Goal: Task Accomplishment & Management: Complete application form

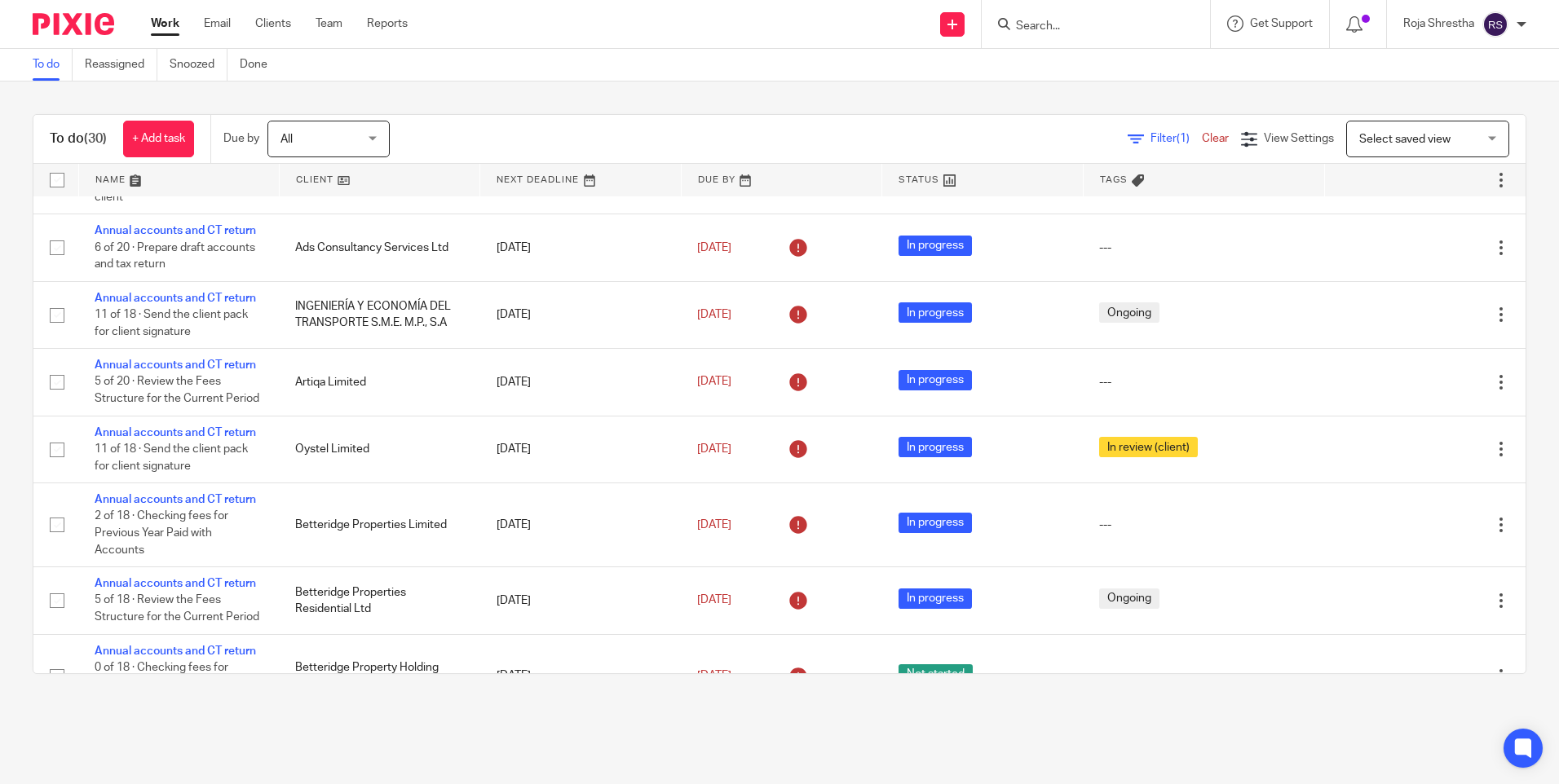
scroll to position [763, 0]
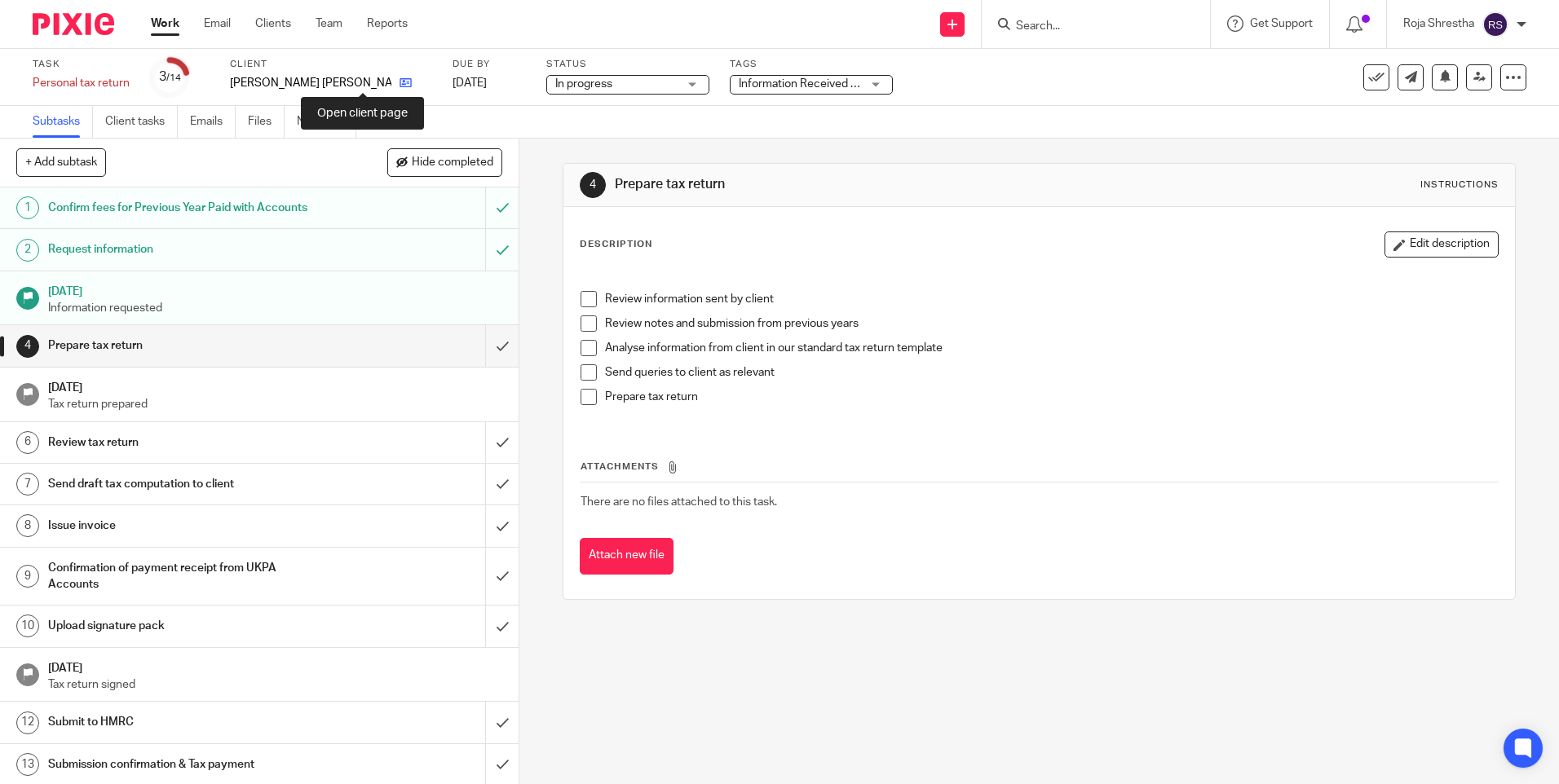
click at [399, 84] on icon at bounding box center [405, 82] width 12 height 12
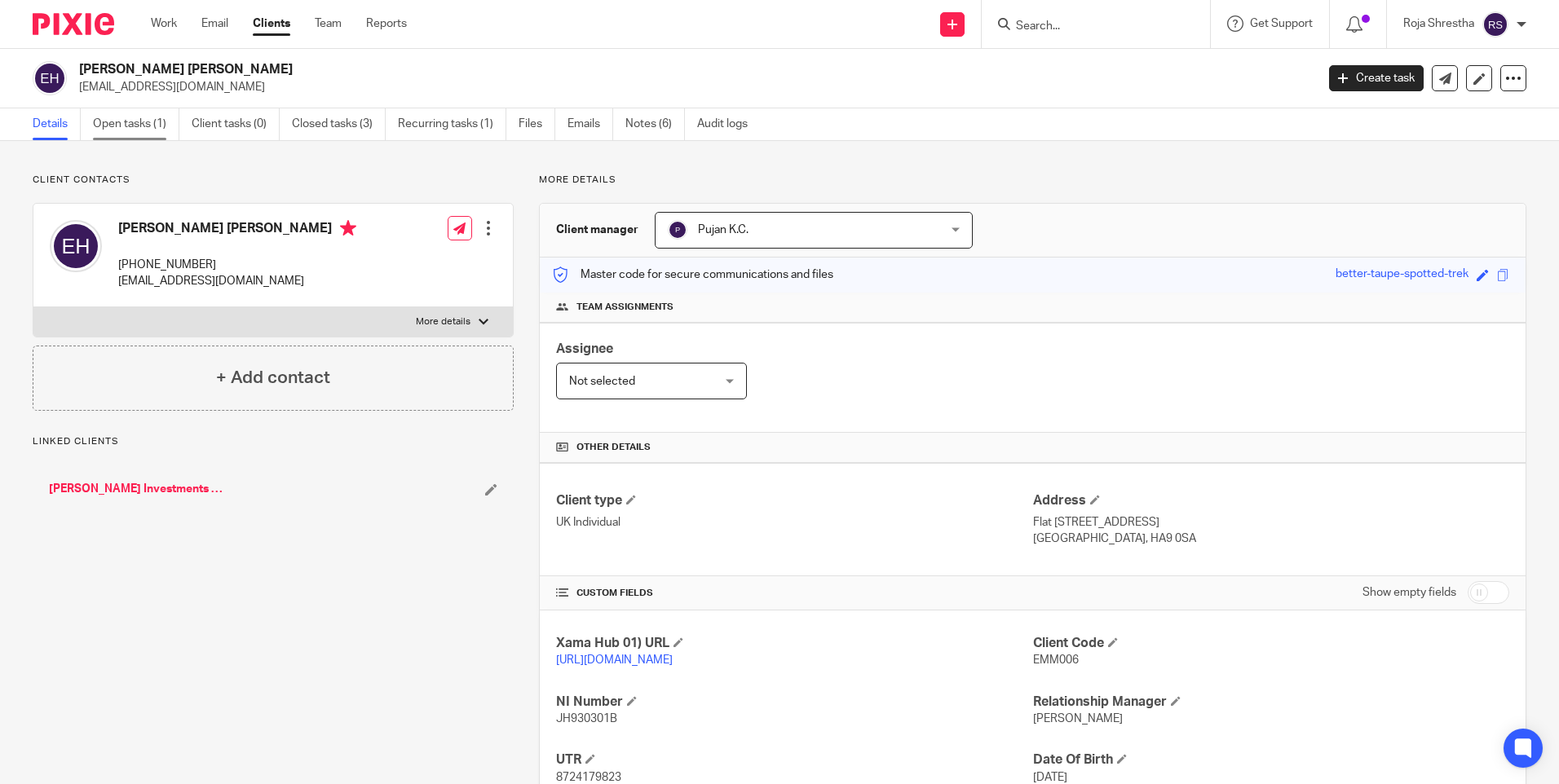
click at [135, 129] on link "Open tasks (1)" at bounding box center [135, 124] width 87 height 32
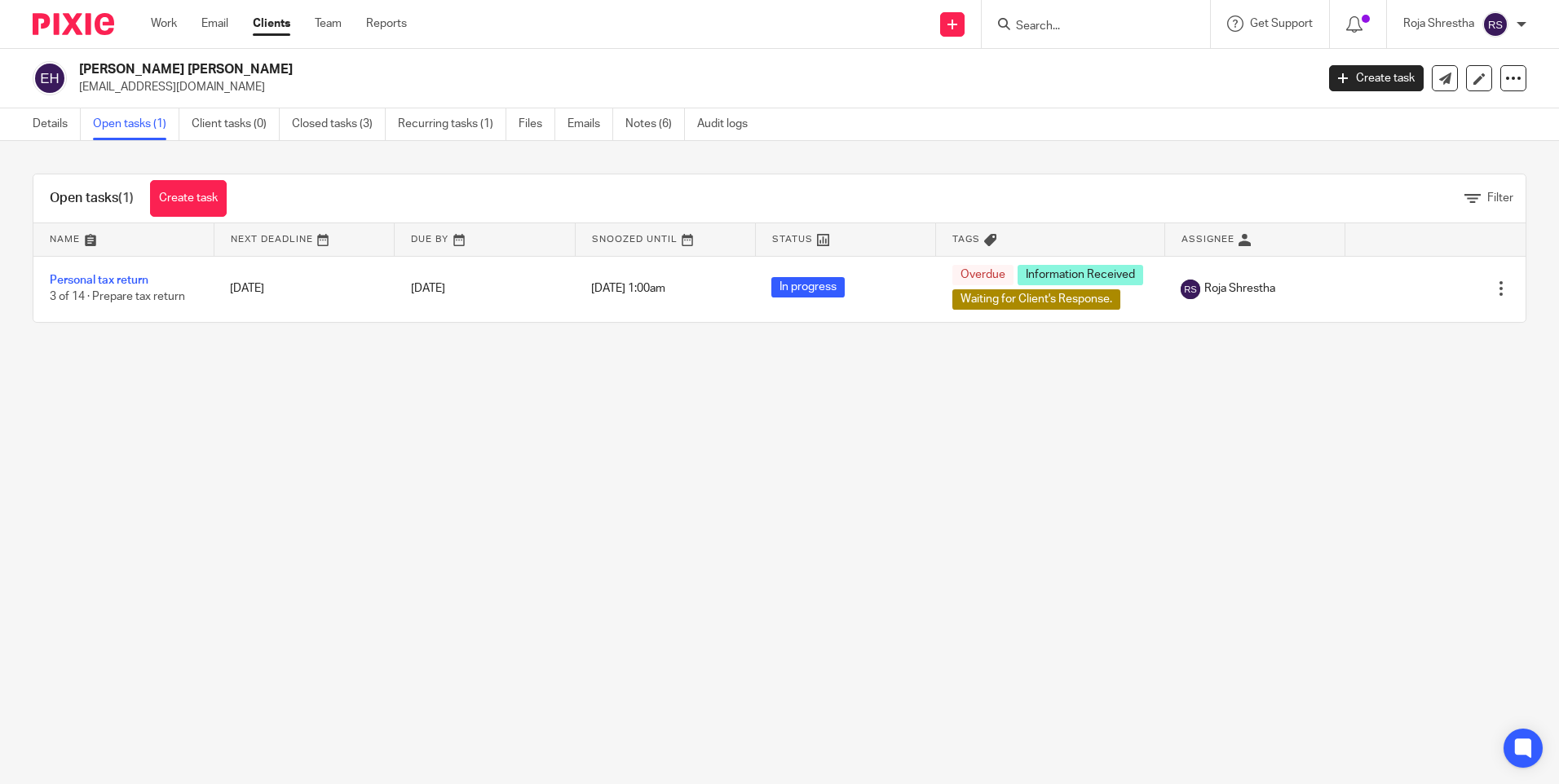
click at [128, 277] on link "Personal tax return" at bounding box center [99, 280] width 99 height 11
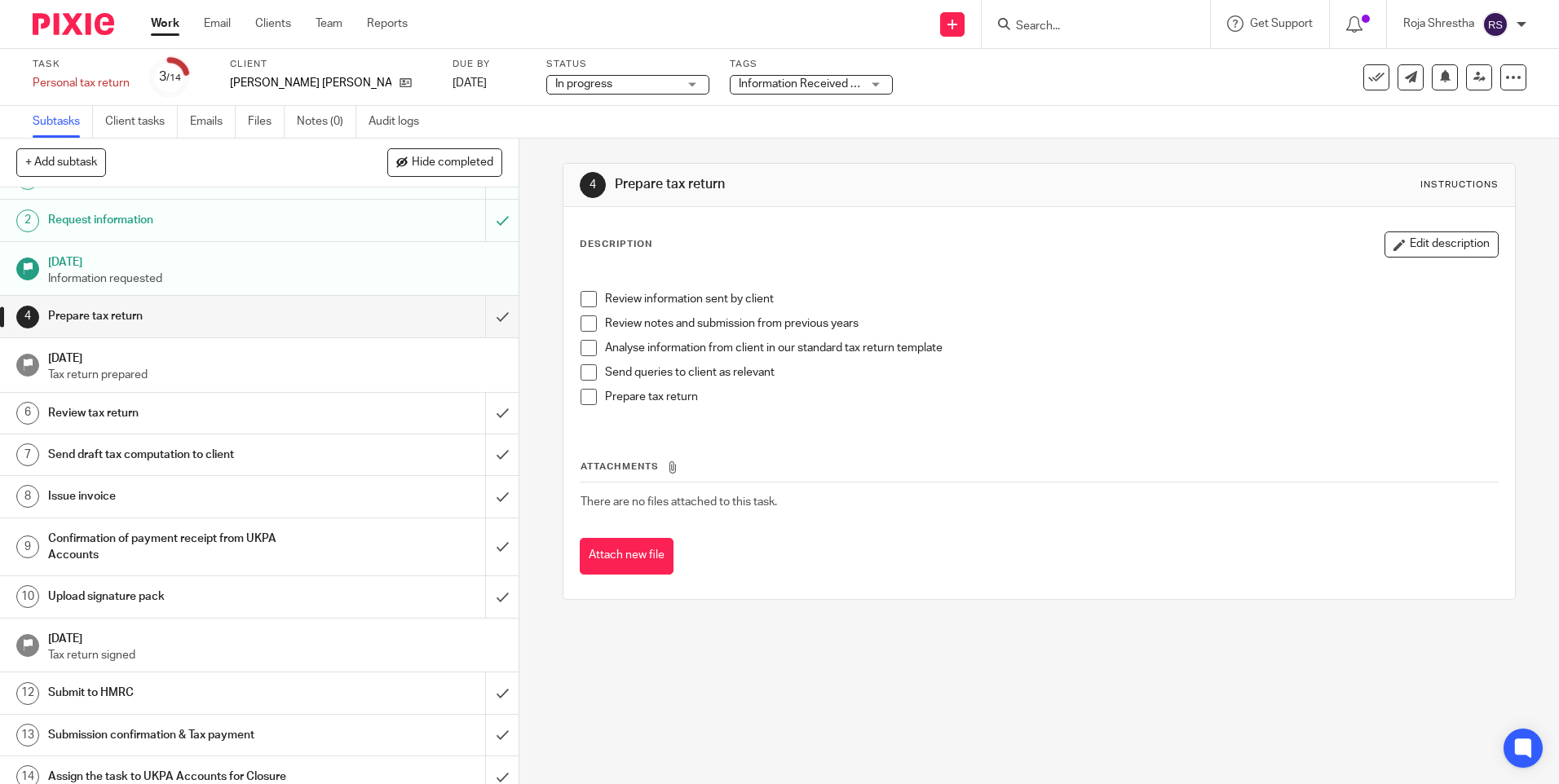
scroll to position [43, 0]
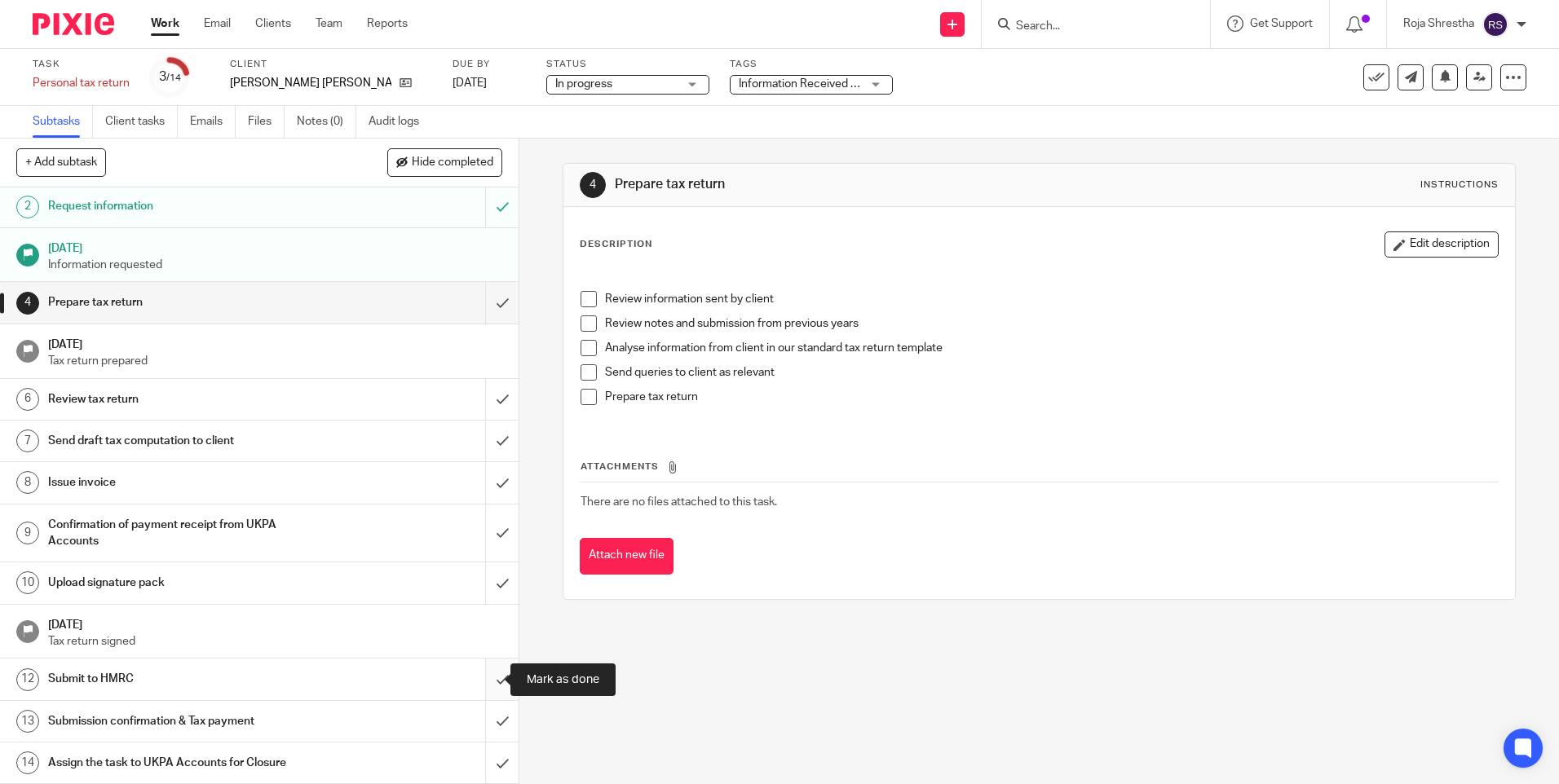
click at [488, 673] on input "submit" at bounding box center [259, 679] width 519 height 41
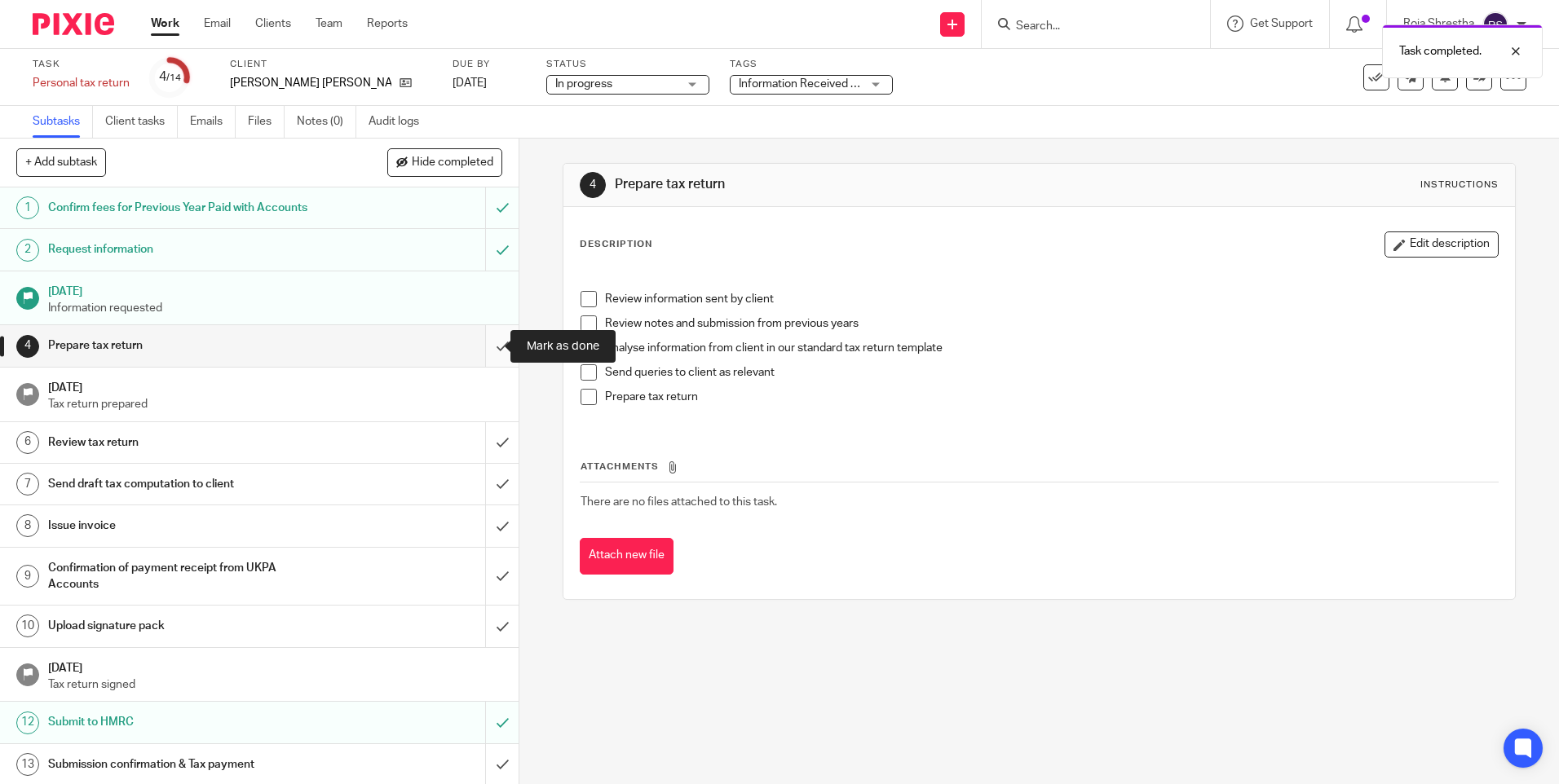
click at [489, 356] on input "submit" at bounding box center [259, 346] width 519 height 41
click at [483, 445] on input "submit" at bounding box center [259, 443] width 519 height 41
click at [484, 485] on input "submit" at bounding box center [259, 484] width 519 height 41
click at [483, 534] on input "submit" at bounding box center [259, 526] width 519 height 41
click at [483, 586] on input "submit" at bounding box center [259, 577] width 519 height 58
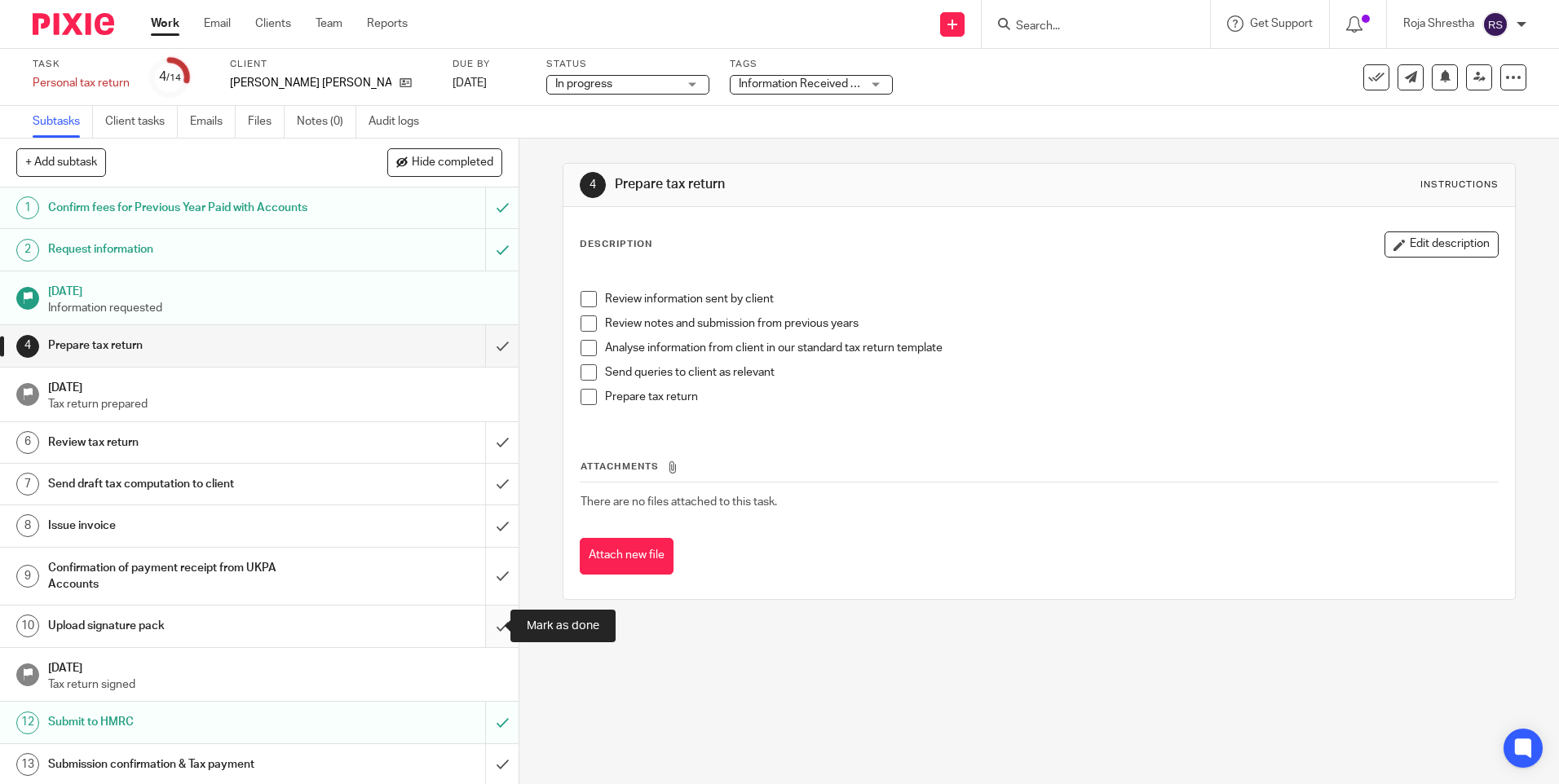
click at [483, 630] on input "submit" at bounding box center [259, 626] width 519 height 41
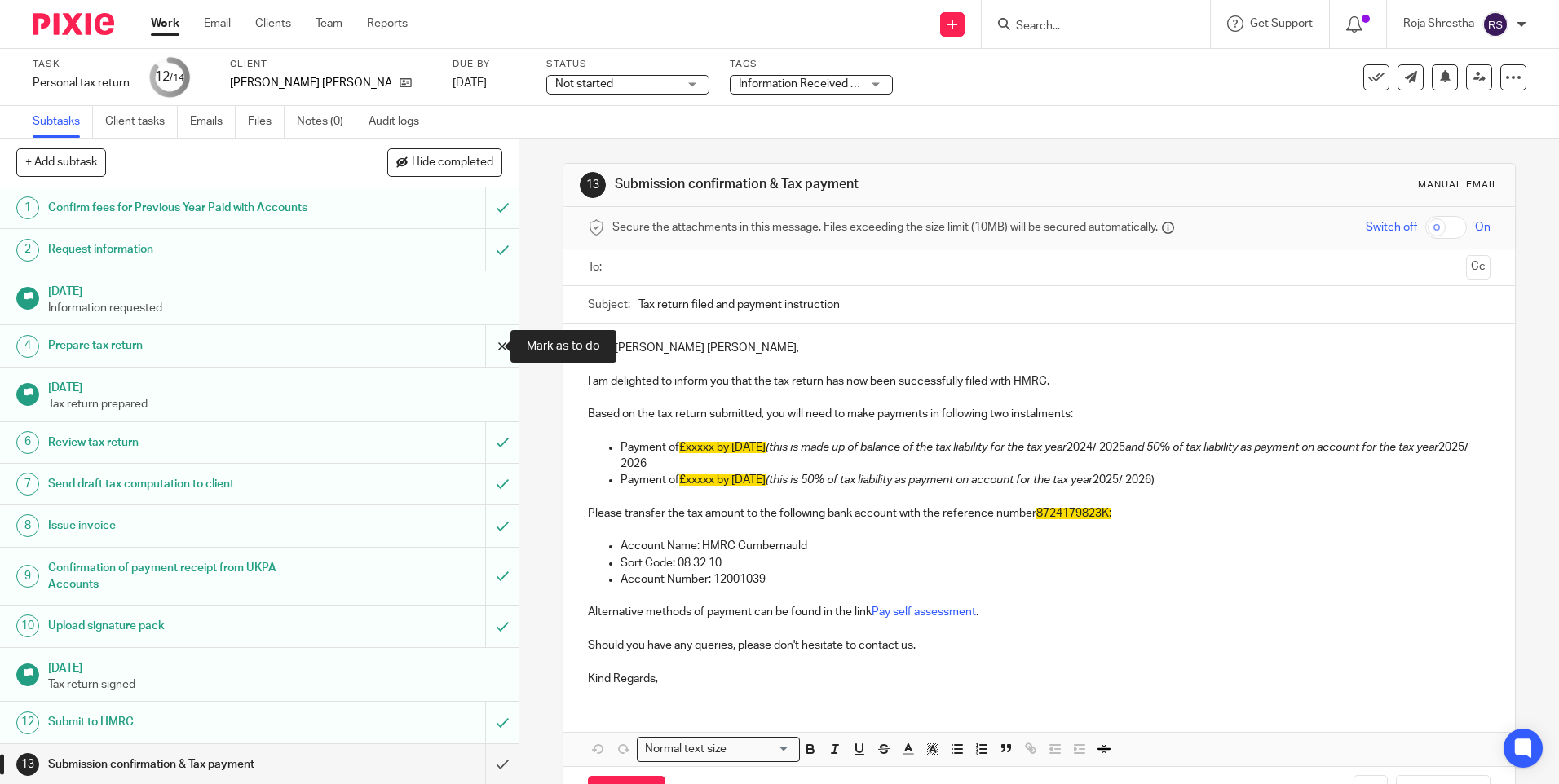
click at [485, 342] on input "submit" at bounding box center [259, 346] width 519 height 41
click at [486, 448] on input "submit" at bounding box center [259, 443] width 519 height 41
click at [482, 489] on input "submit" at bounding box center [259, 484] width 519 height 41
click at [482, 524] on input "submit" at bounding box center [259, 526] width 519 height 41
click at [485, 574] on input "submit" at bounding box center [259, 577] width 519 height 58
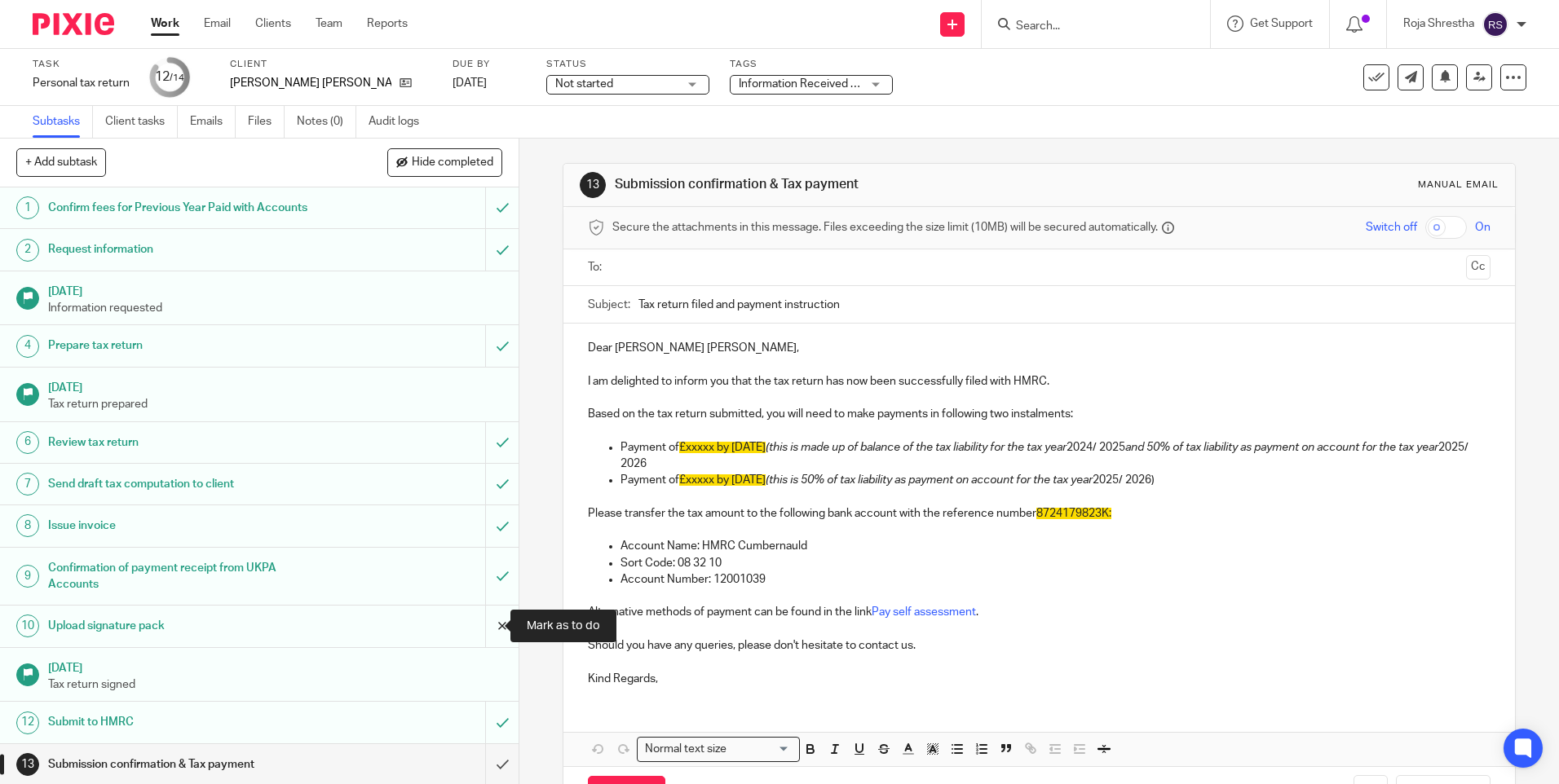
click at [482, 627] on input "submit" at bounding box center [259, 626] width 519 height 41
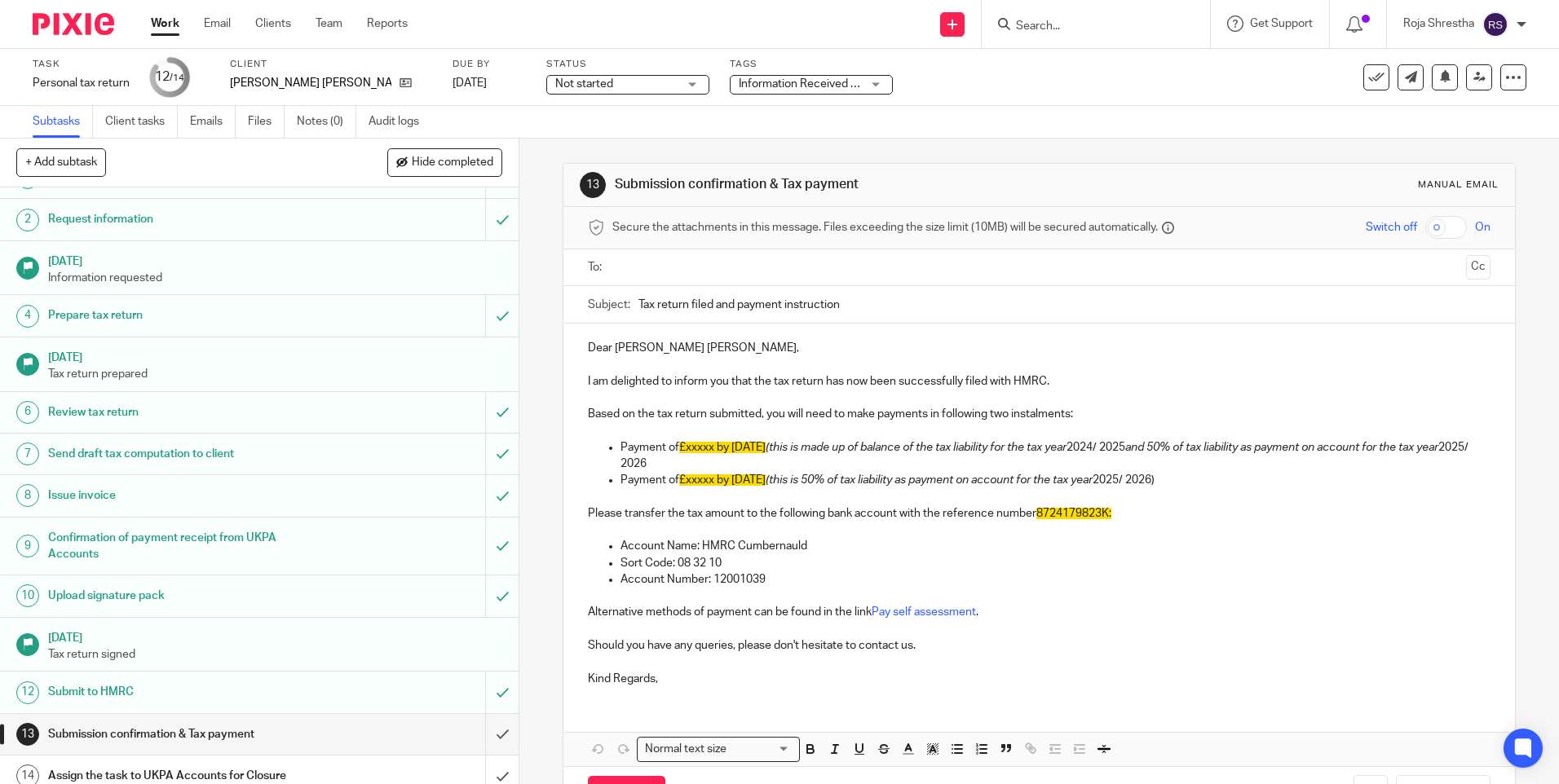
scroll to position [43, 0]
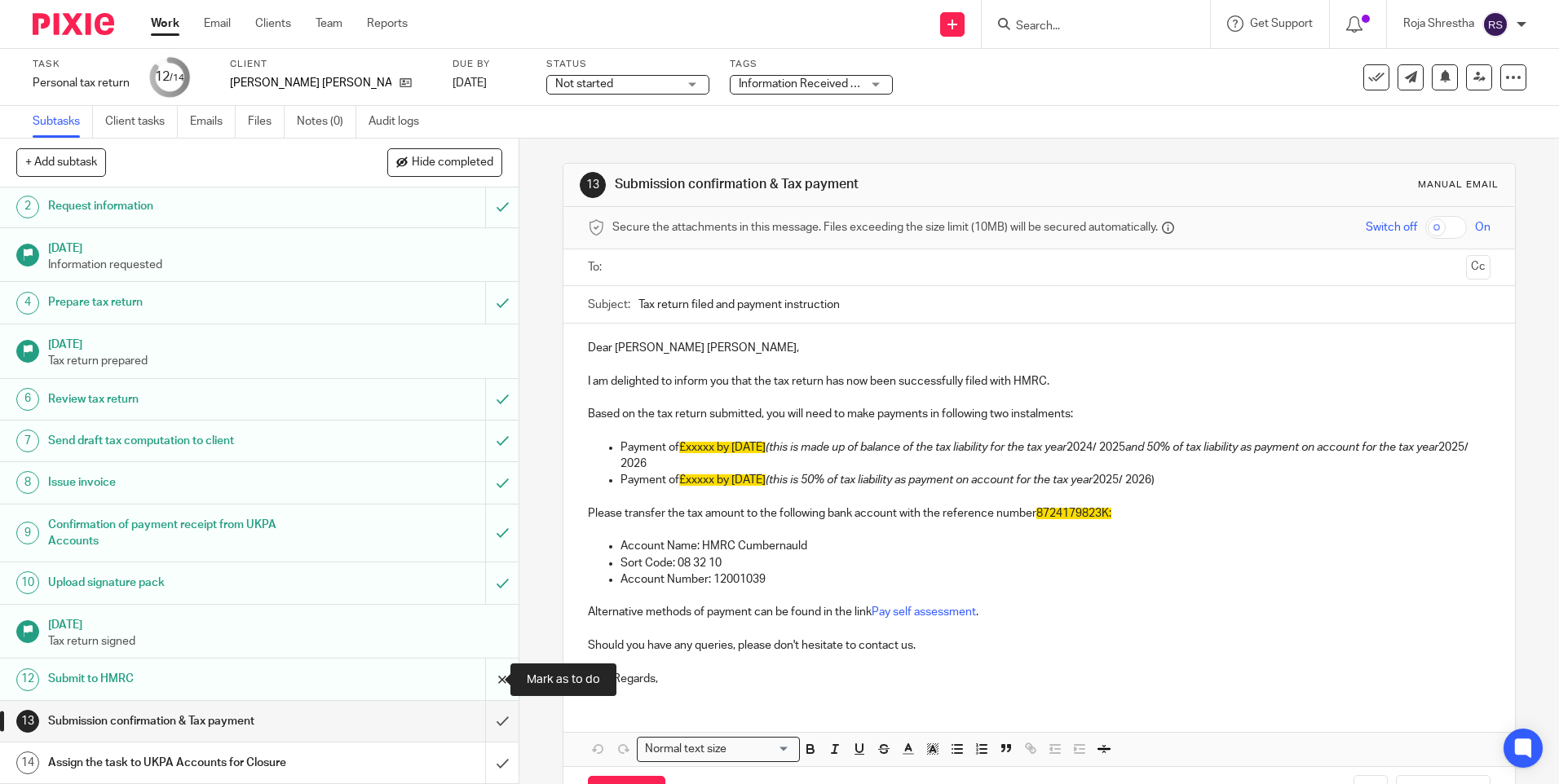
drag, startPoint x: 489, startPoint y: 676, endPoint x: 489, endPoint y: 638, distance: 38.0
click at [489, 675] on input "submit" at bounding box center [259, 679] width 519 height 41
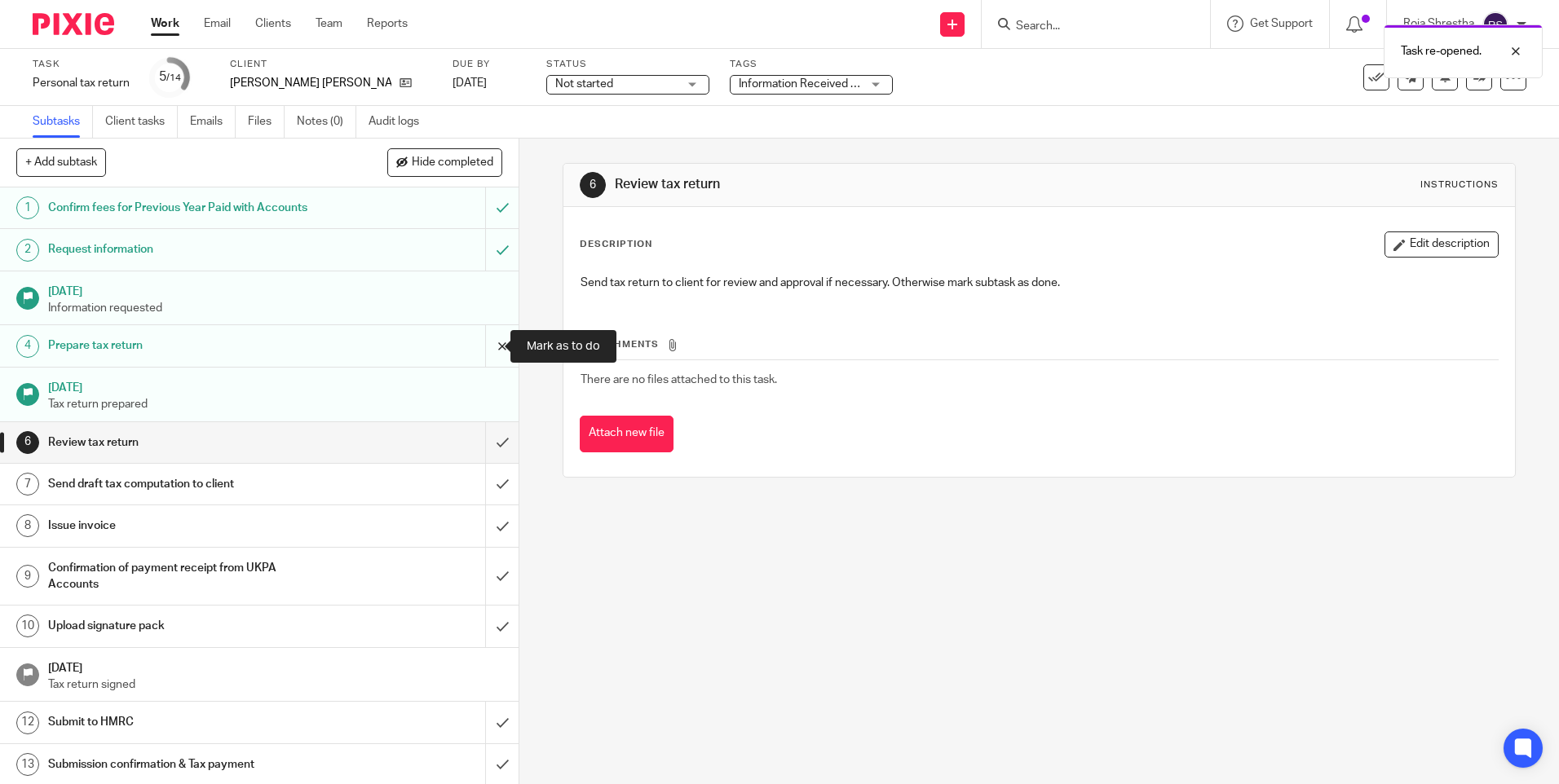
click at [487, 344] on input "submit" at bounding box center [259, 346] width 519 height 41
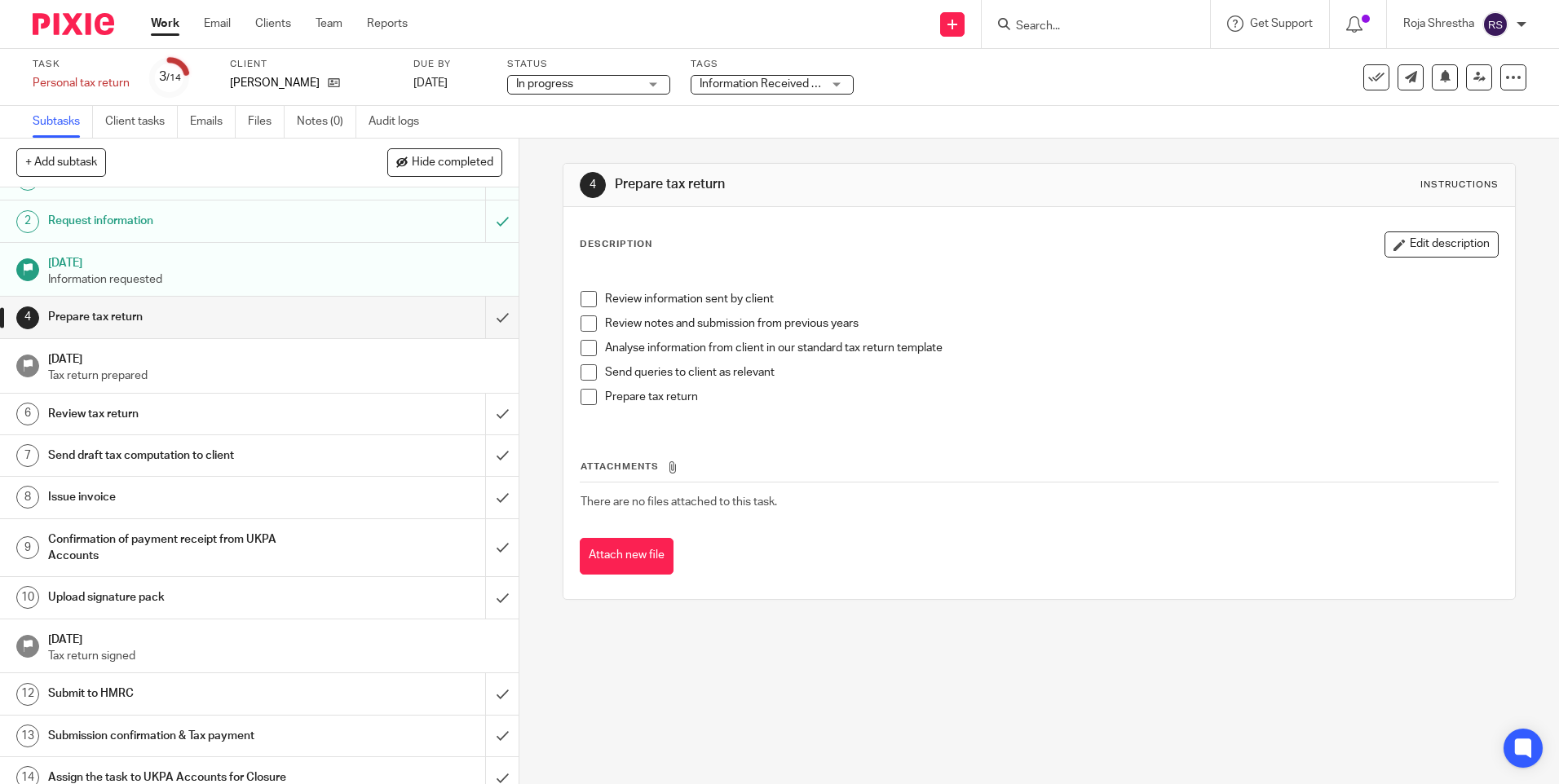
scroll to position [43, 0]
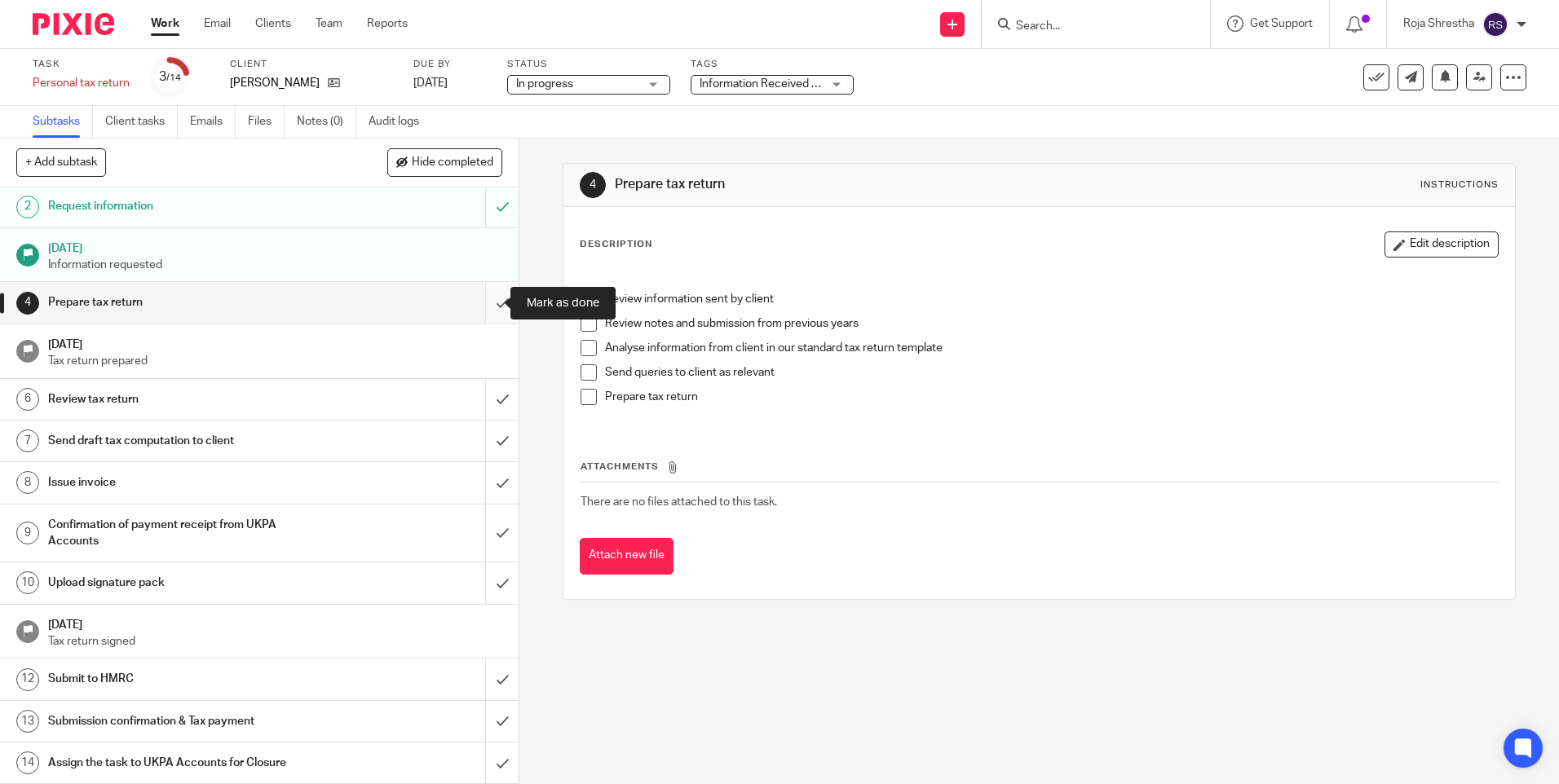
drag, startPoint x: 486, startPoint y: 299, endPoint x: 484, endPoint y: 310, distance: 11.2
click at [484, 308] on input "submit" at bounding box center [259, 302] width 519 height 41
click at [480, 397] on input "submit" at bounding box center [259, 399] width 519 height 41
click at [486, 446] on input "submit" at bounding box center [259, 441] width 519 height 41
drag, startPoint x: 477, startPoint y: 487, endPoint x: 477, endPoint y: 518, distance: 31.0
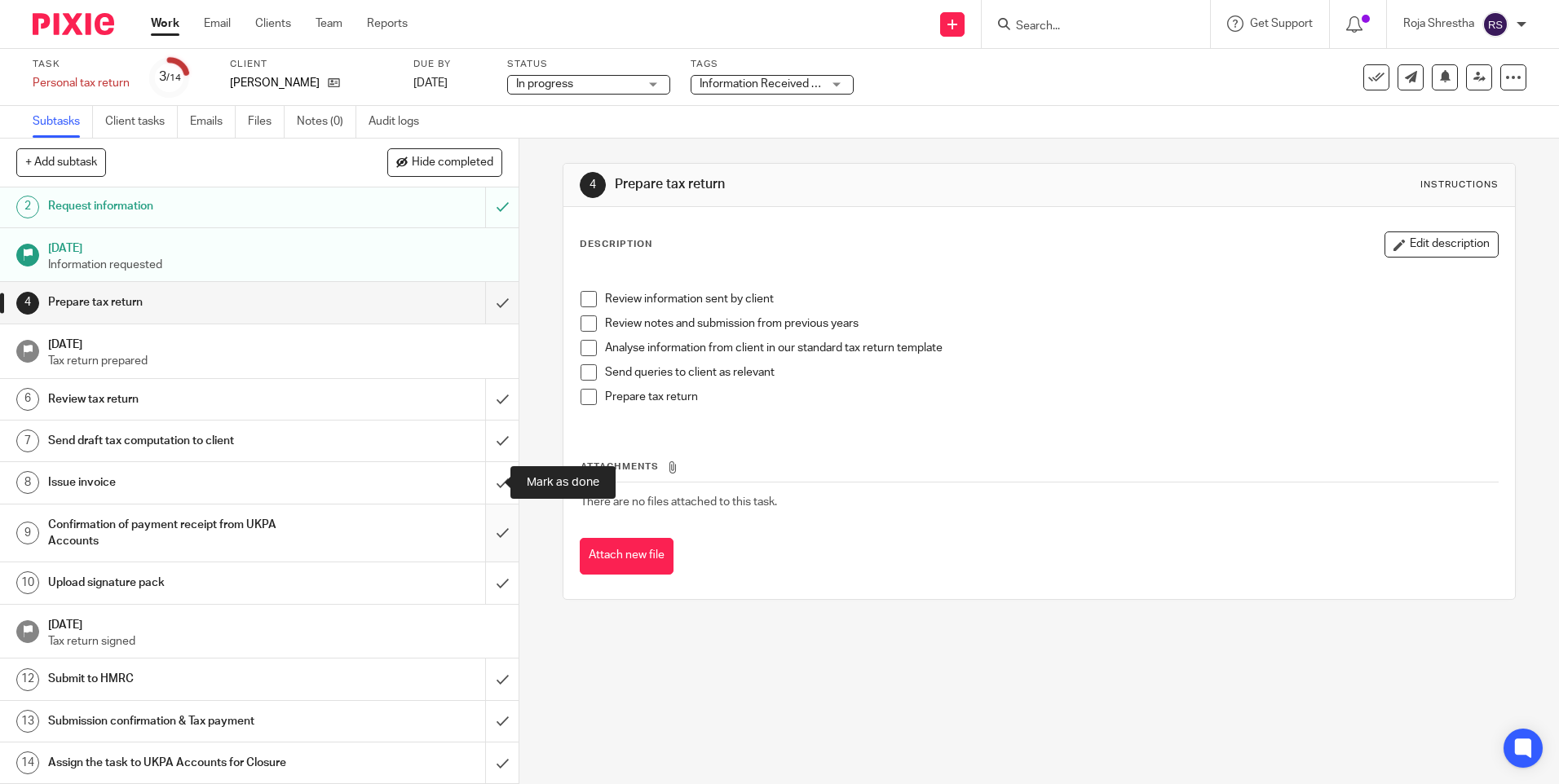
click at [477, 488] on input "submit" at bounding box center [259, 482] width 519 height 41
click at [482, 532] on input "submit" at bounding box center [259, 534] width 519 height 58
click at [490, 580] on input "submit" at bounding box center [259, 583] width 519 height 41
click at [490, 685] on input "submit" at bounding box center [259, 679] width 519 height 41
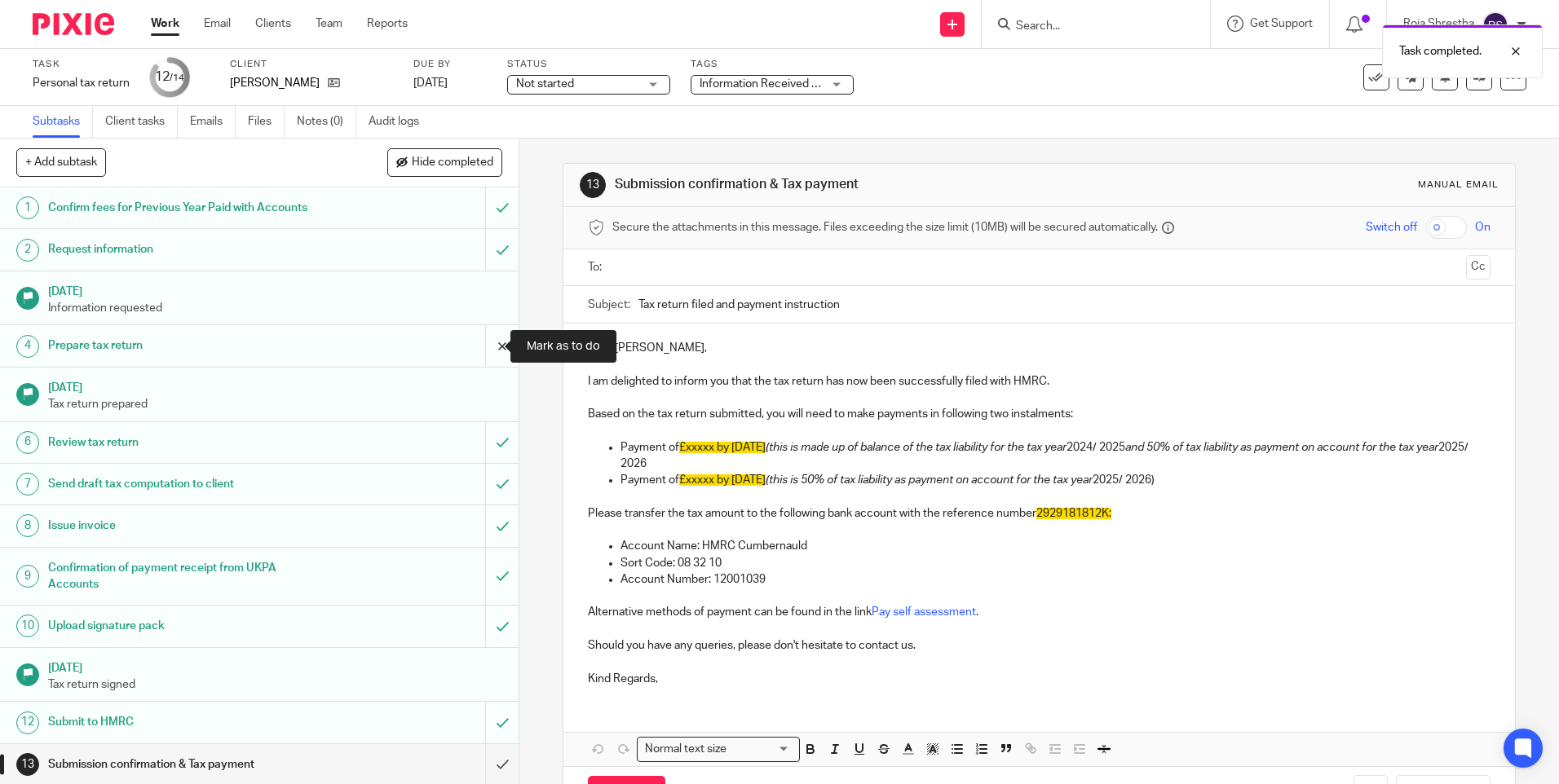
drag, startPoint x: 484, startPoint y: 349, endPoint x: 487, endPoint y: 364, distance: 15.3
click at [484, 349] on input "submit" at bounding box center [259, 346] width 519 height 41
drag, startPoint x: 488, startPoint y: 446, endPoint x: 483, endPoint y: 464, distance: 18.7
click at [487, 449] on input "submit" at bounding box center [259, 443] width 519 height 41
click at [486, 486] on input "submit" at bounding box center [259, 484] width 519 height 41
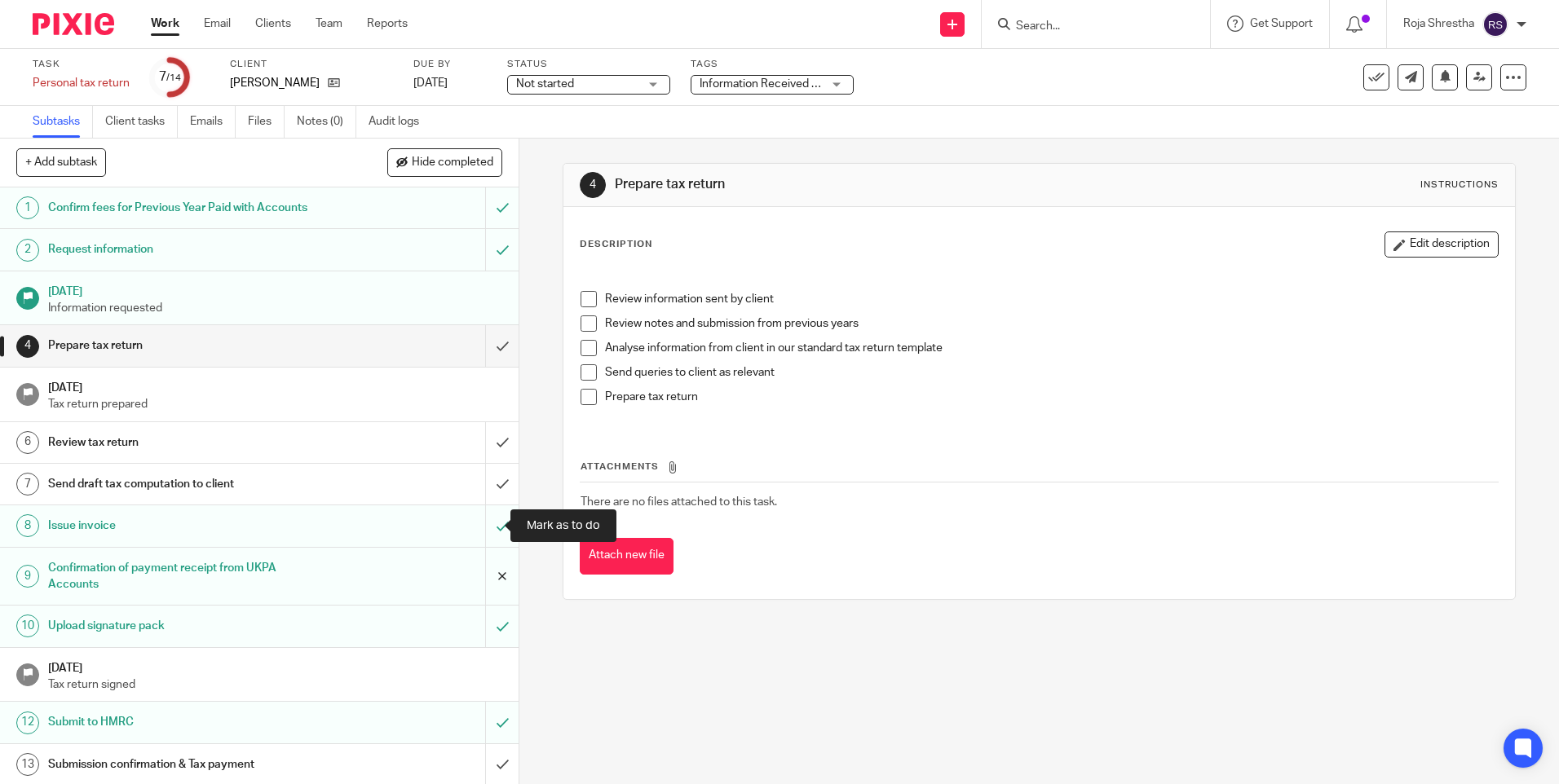
drag, startPoint x: 484, startPoint y: 520, endPoint x: 480, endPoint y: 575, distance: 55.1
click at [484, 522] on input "submit" at bounding box center [259, 526] width 519 height 41
click at [482, 588] on input "submit" at bounding box center [259, 577] width 519 height 58
drag, startPoint x: 484, startPoint y: 637, endPoint x: 485, endPoint y: 578, distance: 59.0
click at [484, 636] on input "submit" at bounding box center [259, 626] width 519 height 41
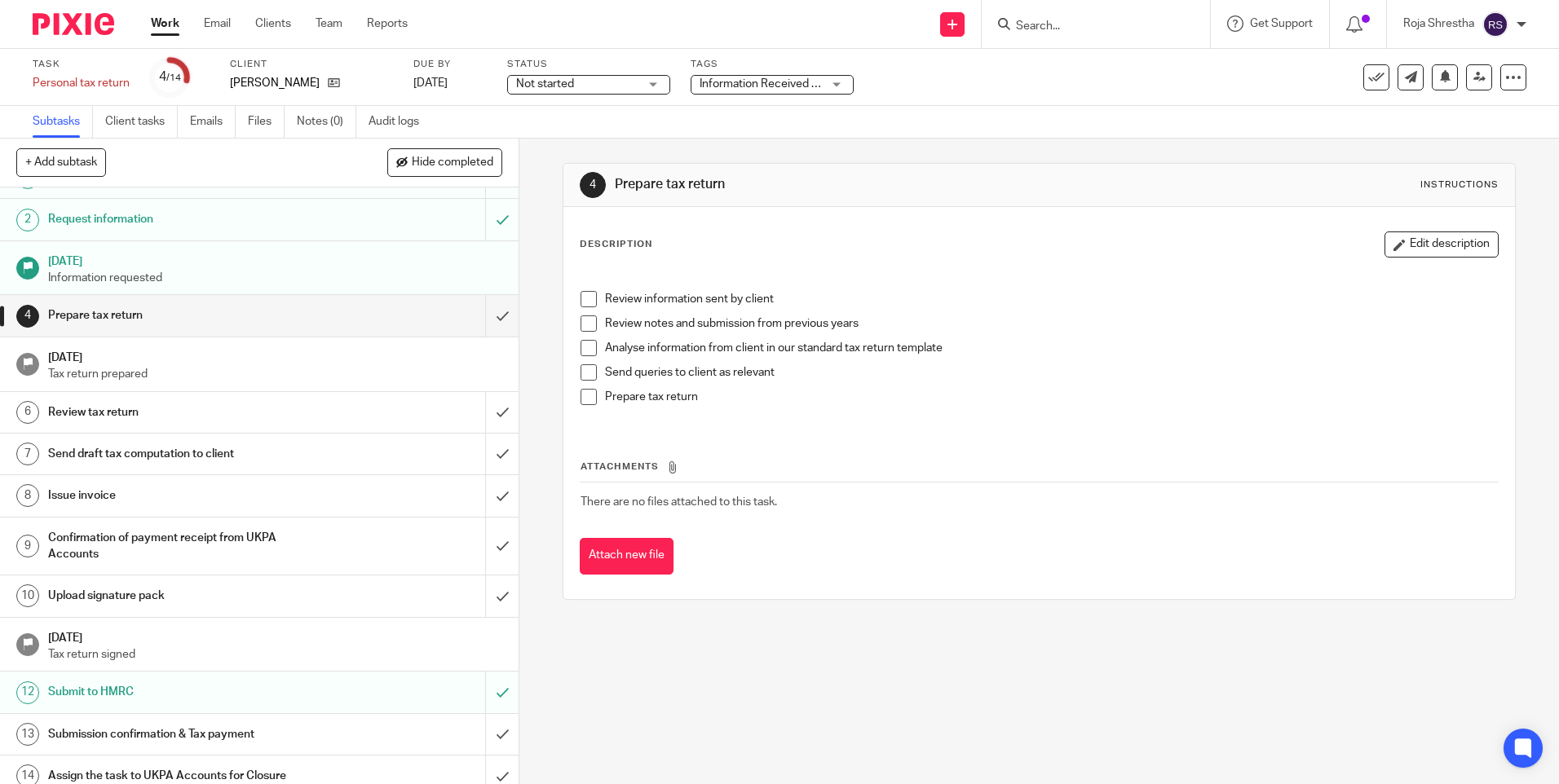
scroll to position [43, 0]
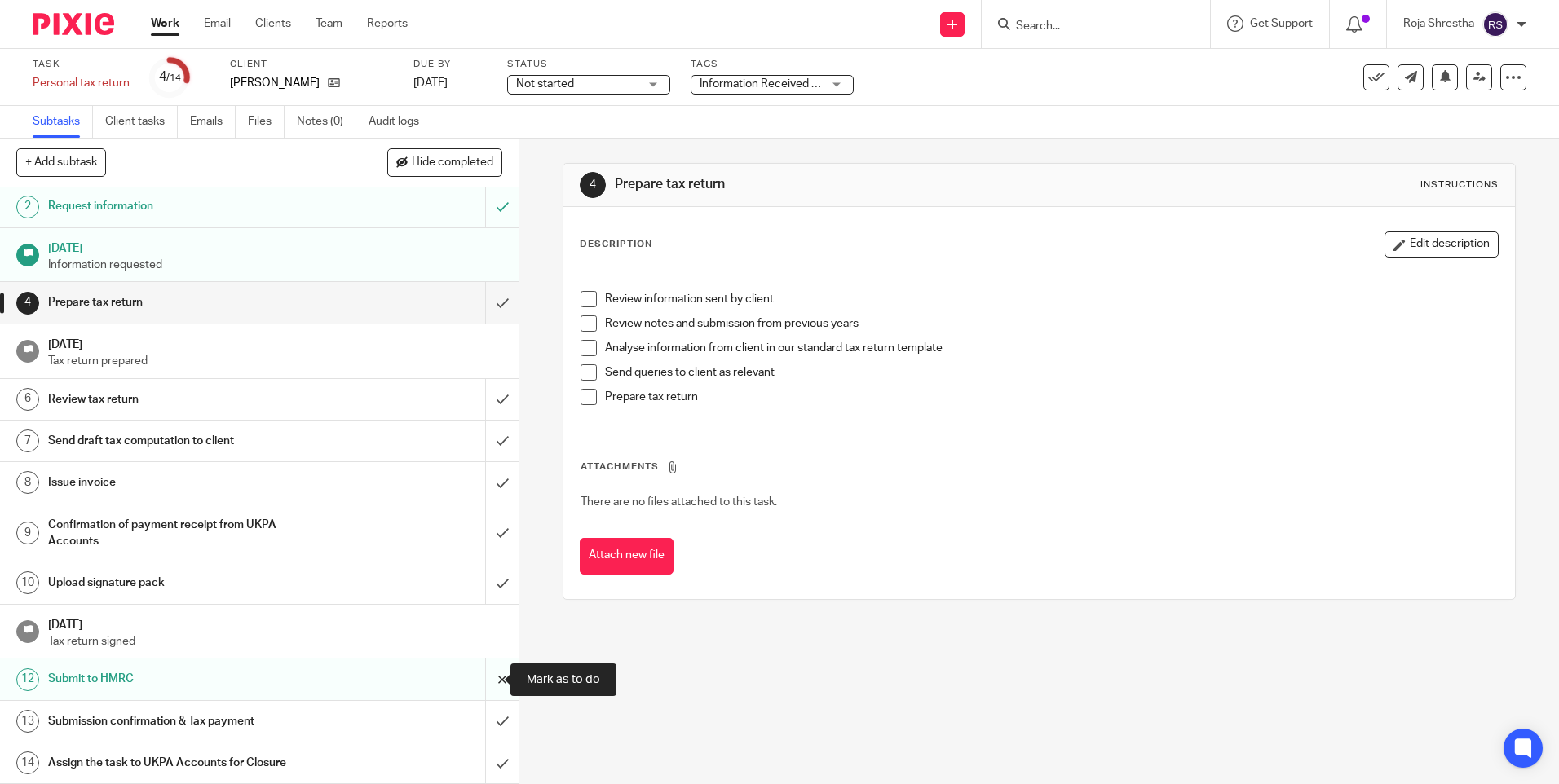
click at [493, 679] on input "submit" at bounding box center [259, 679] width 519 height 41
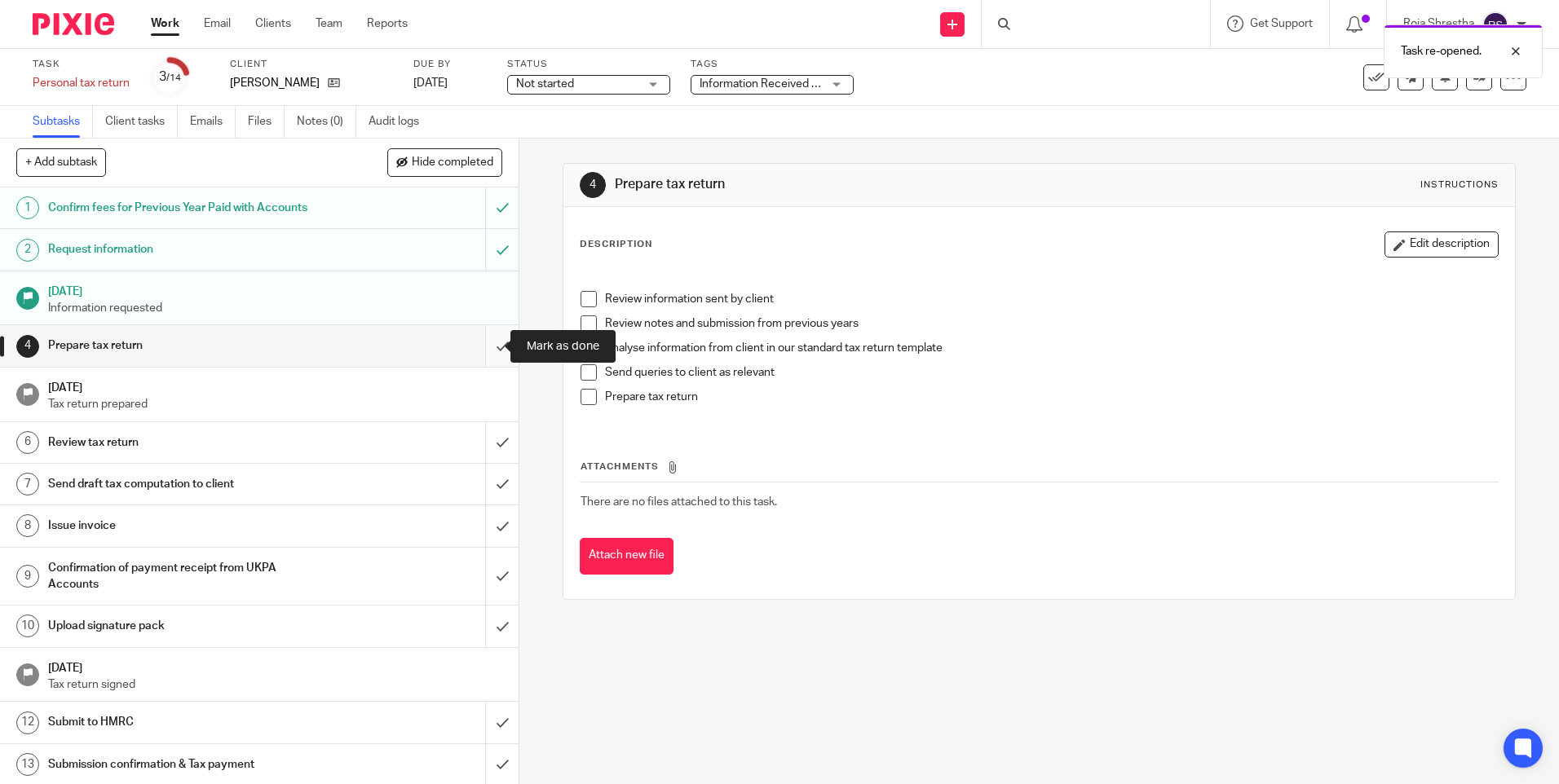
click at [485, 344] on input "submit" at bounding box center [259, 346] width 519 height 41
click at [482, 446] on input "submit" at bounding box center [259, 443] width 519 height 41
click at [486, 490] on input "submit" at bounding box center [259, 484] width 519 height 41
click at [486, 538] on input "submit" at bounding box center [259, 526] width 519 height 41
click at [482, 576] on input "submit" at bounding box center [259, 577] width 519 height 58
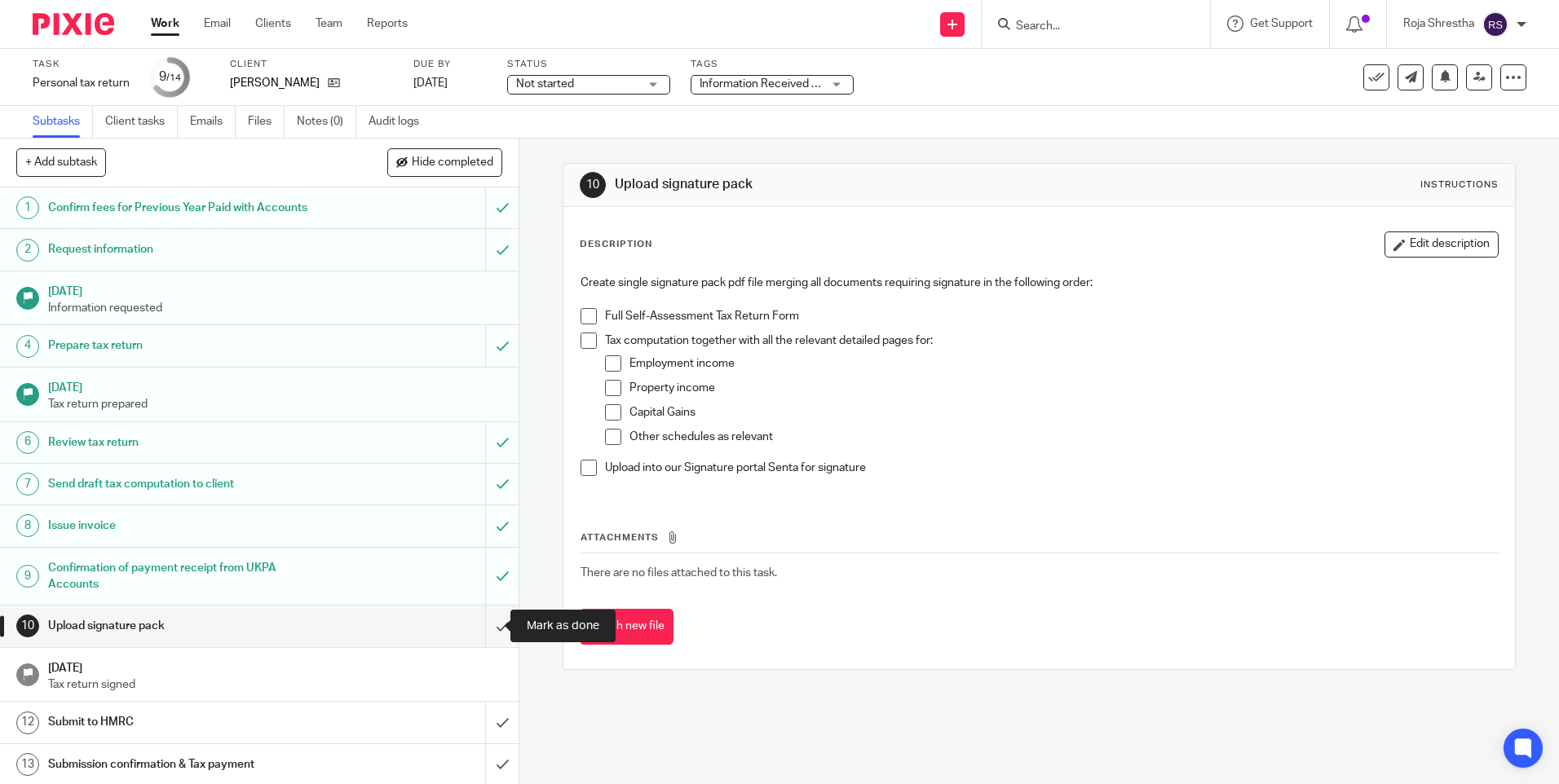
drag, startPoint x: 485, startPoint y: 626, endPoint x: 487, endPoint y: 666, distance: 40.0
click at [484, 627] on input "submit" at bounding box center [259, 626] width 519 height 41
click at [486, 721] on input "submit" at bounding box center [259, 722] width 519 height 41
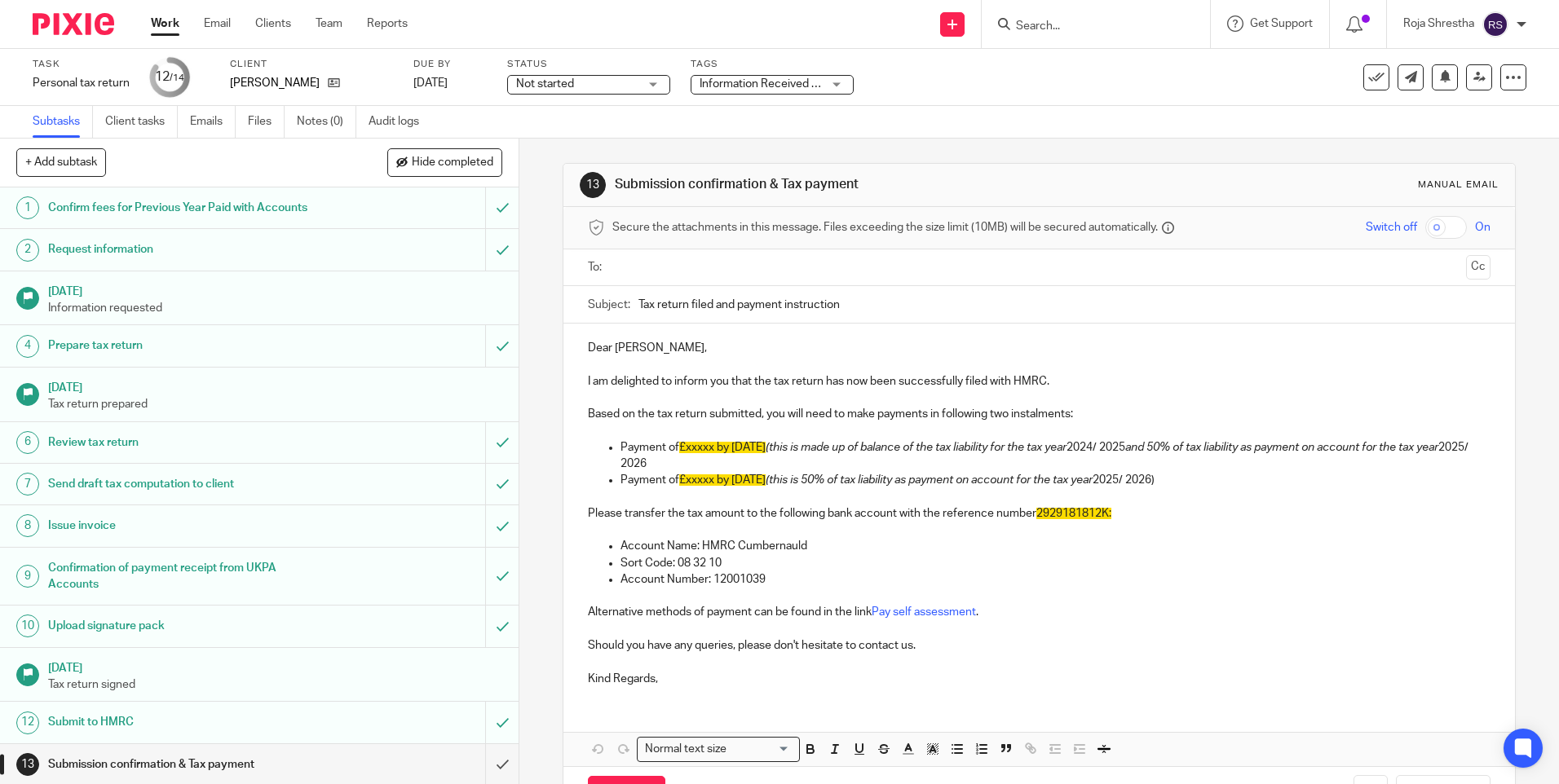
scroll to position [61, 0]
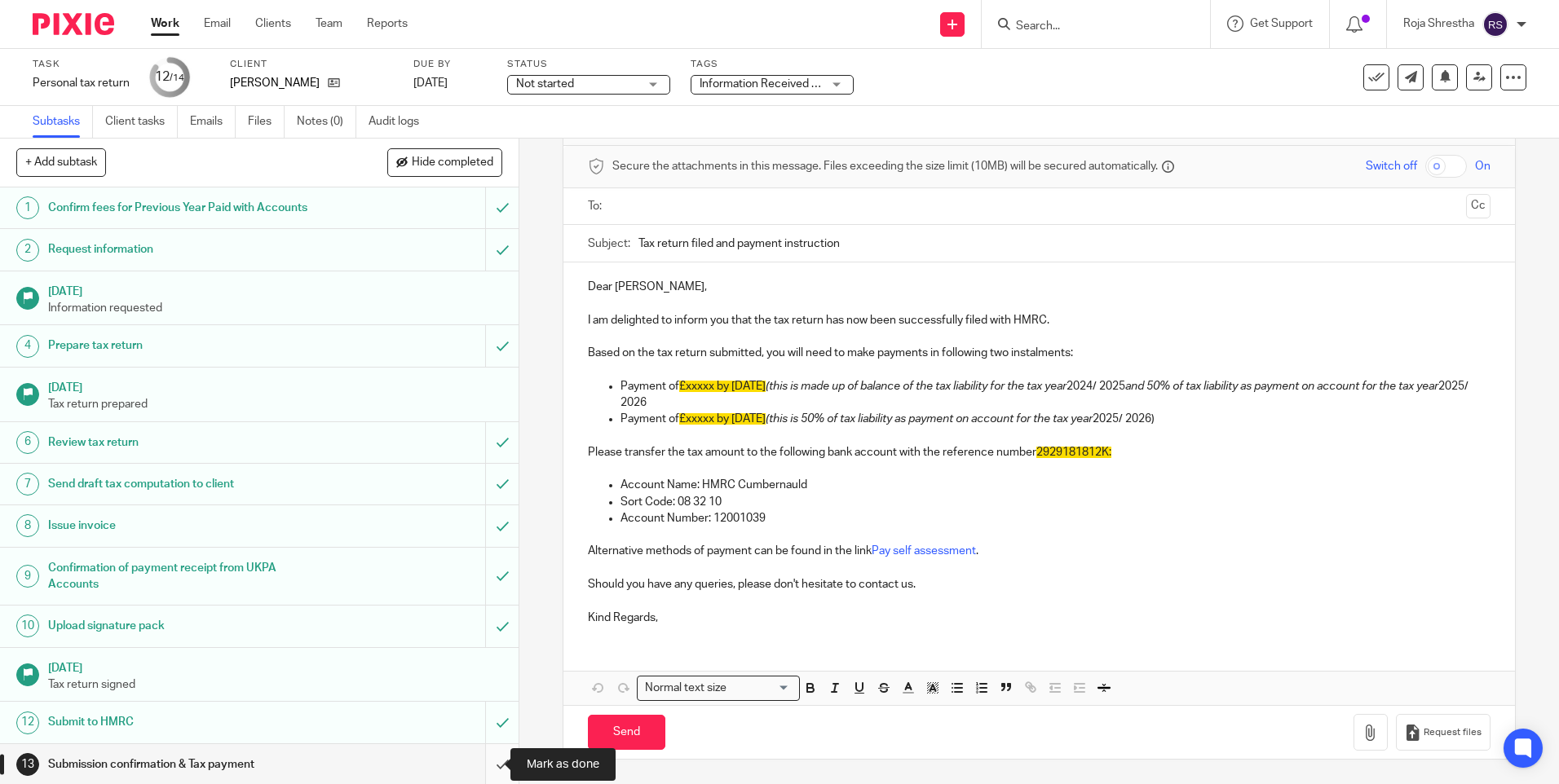
click at [489, 763] on input "submit" at bounding box center [259, 765] width 519 height 41
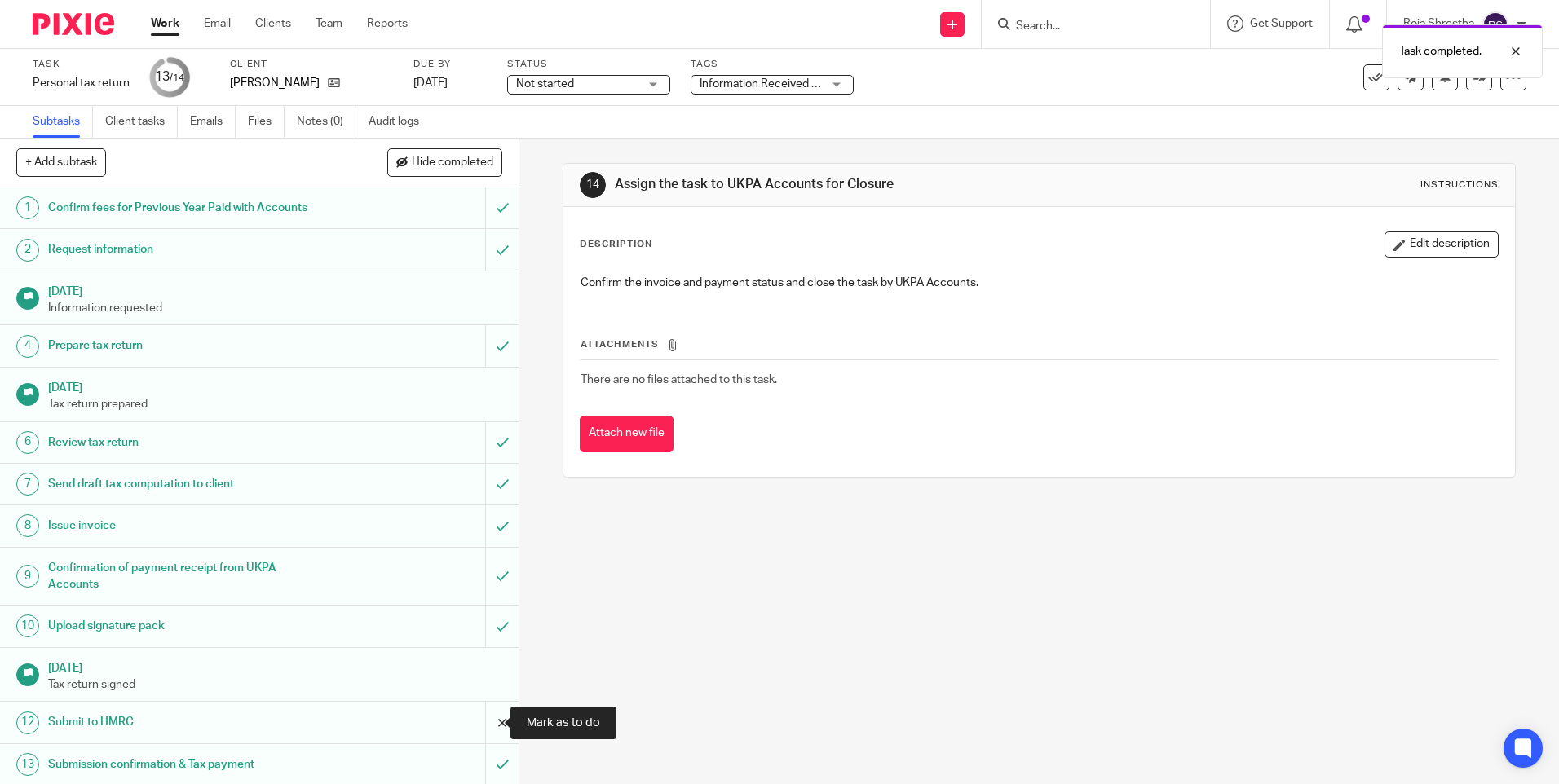
click at [483, 726] on input "submit" at bounding box center [259, 722] width 519 height 41
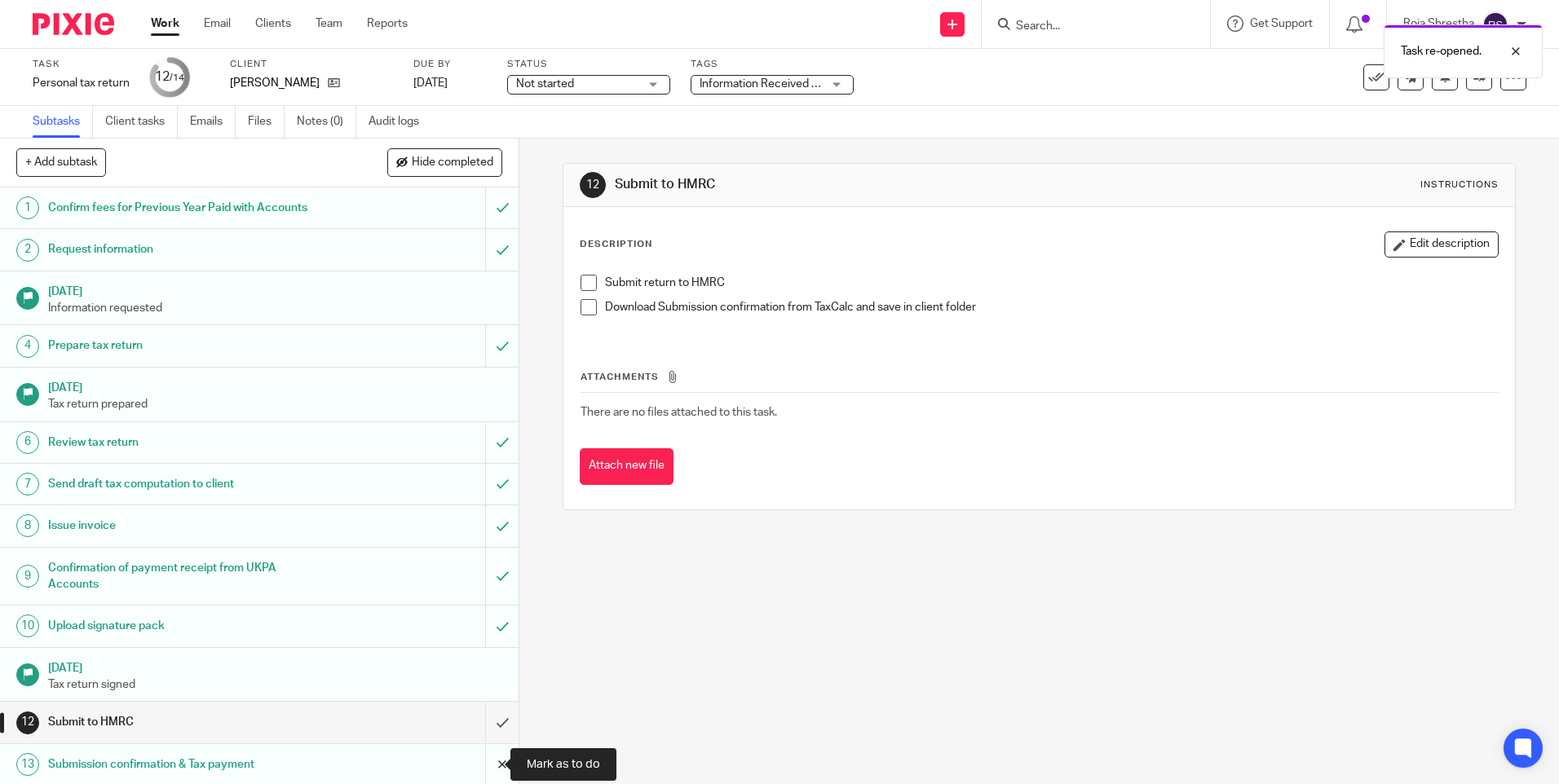
drag, startPoint x: 489, startPoint y: 767, endPoint x: 489, endPoint y: 745, distance: 22.0
click at [489, 767] on input "submit" at bounding box center [259, 765] width 519 height 41
click at [487, 723] on input "submit" at bounding box center [259, 722] width 519 height 41
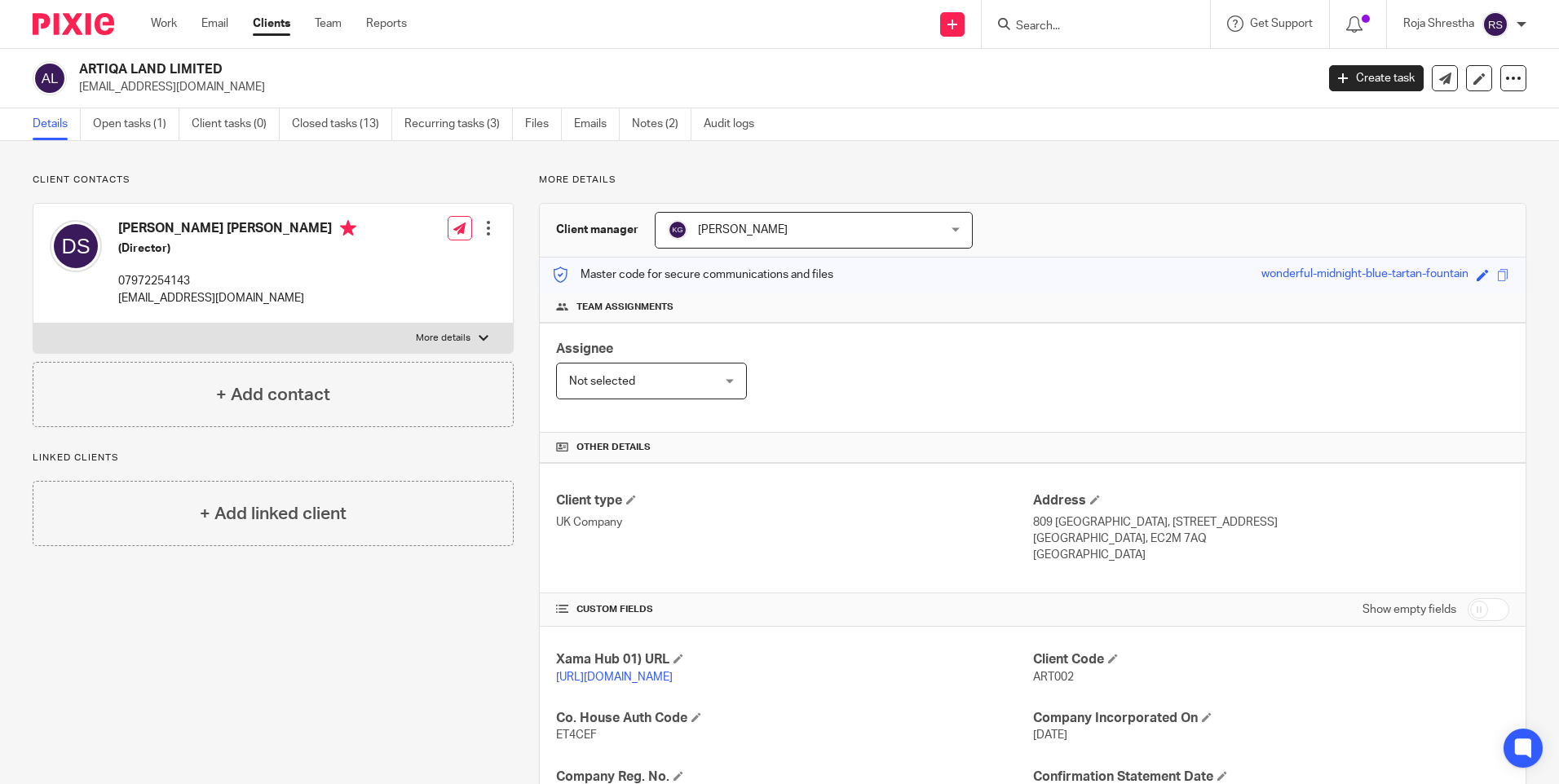
scroll to position [268, 0]
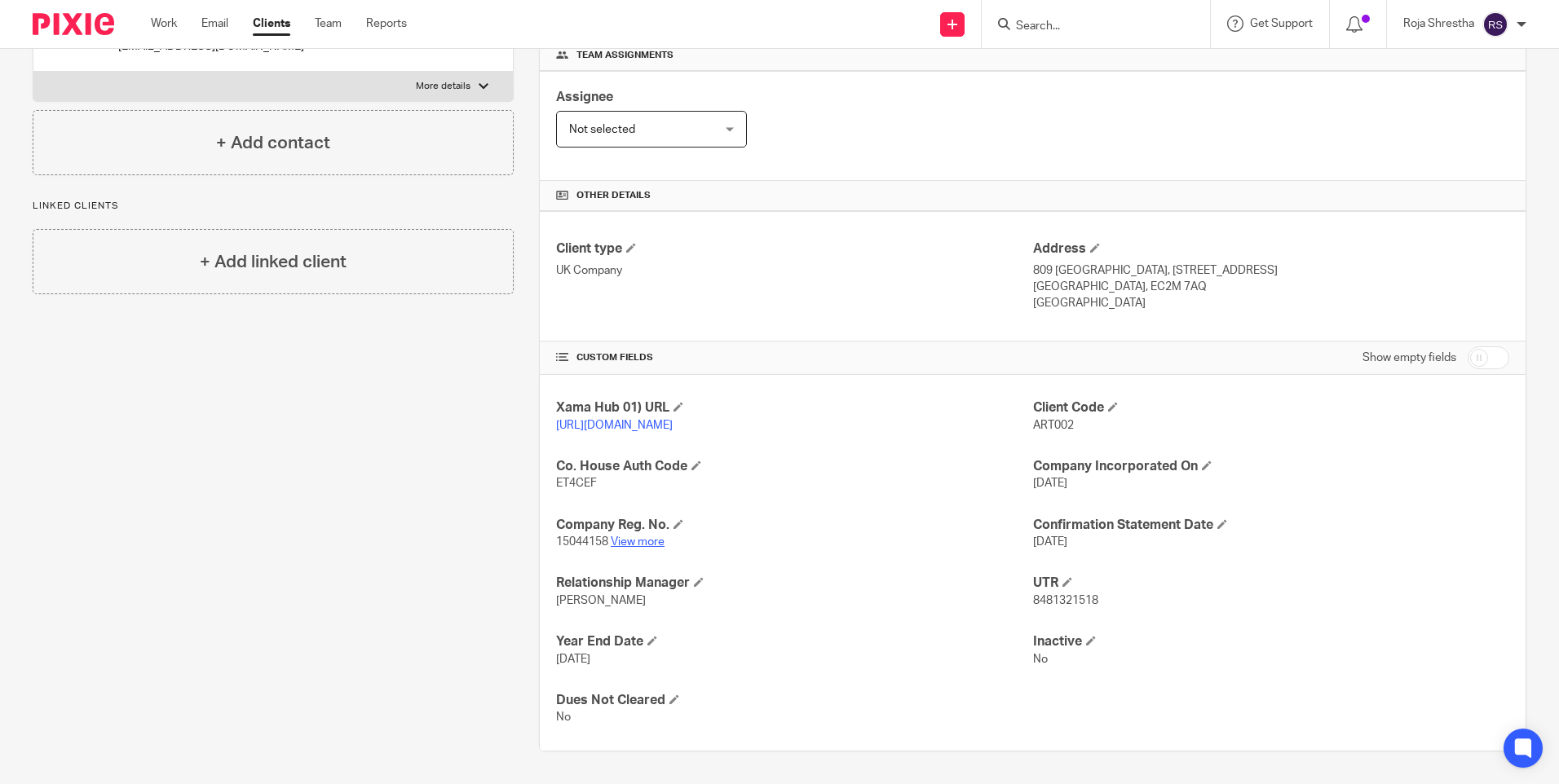
click at [640, 542] on link "View more" at bounding box center [638, 542] width 54 height 11
click at [634, 540] on link "View more" at bounding box center [638, 542] width 54 height 11
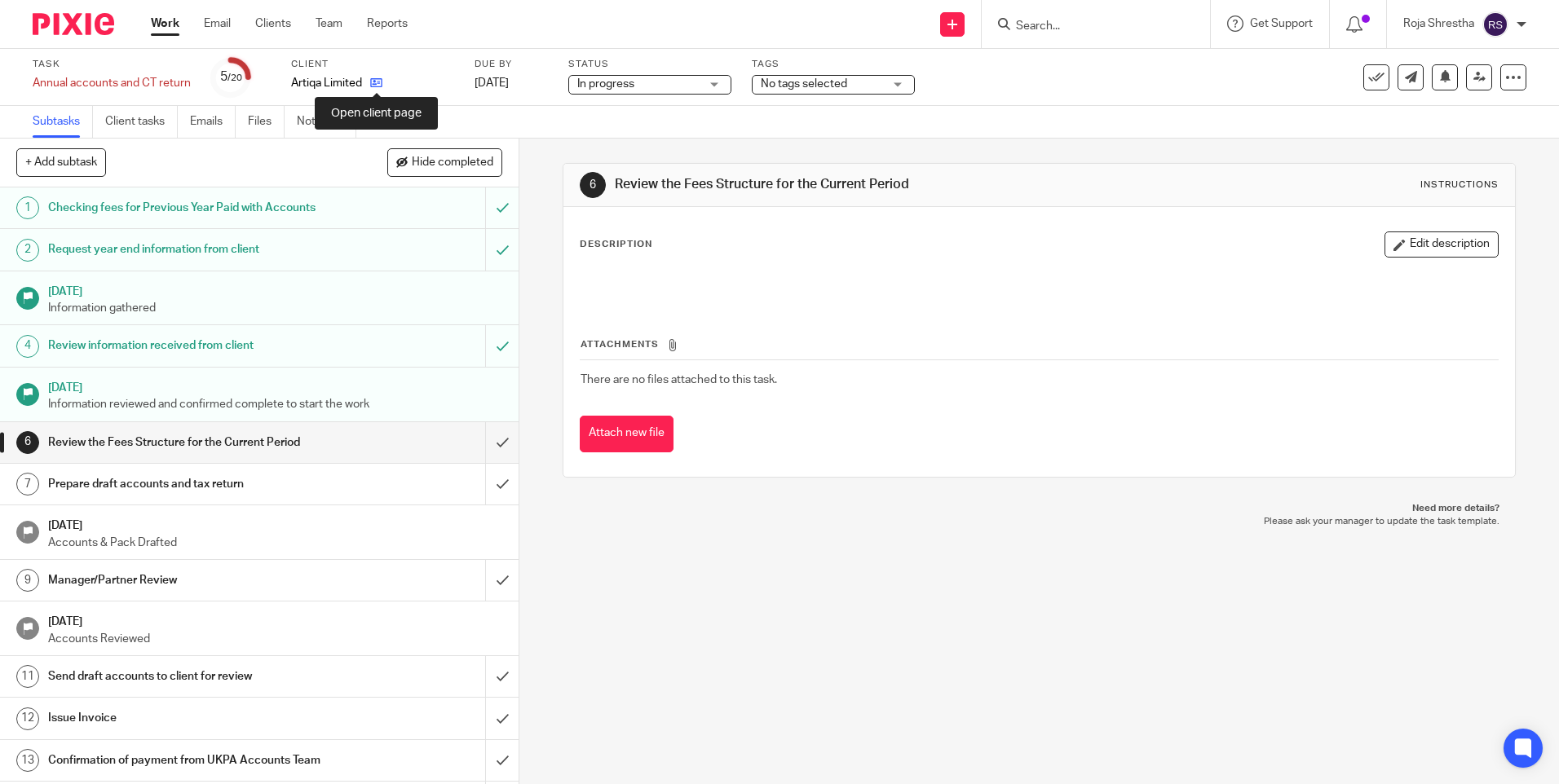
click at [376, 79] on icon at bounding box center [376, 82] width 12 height 12
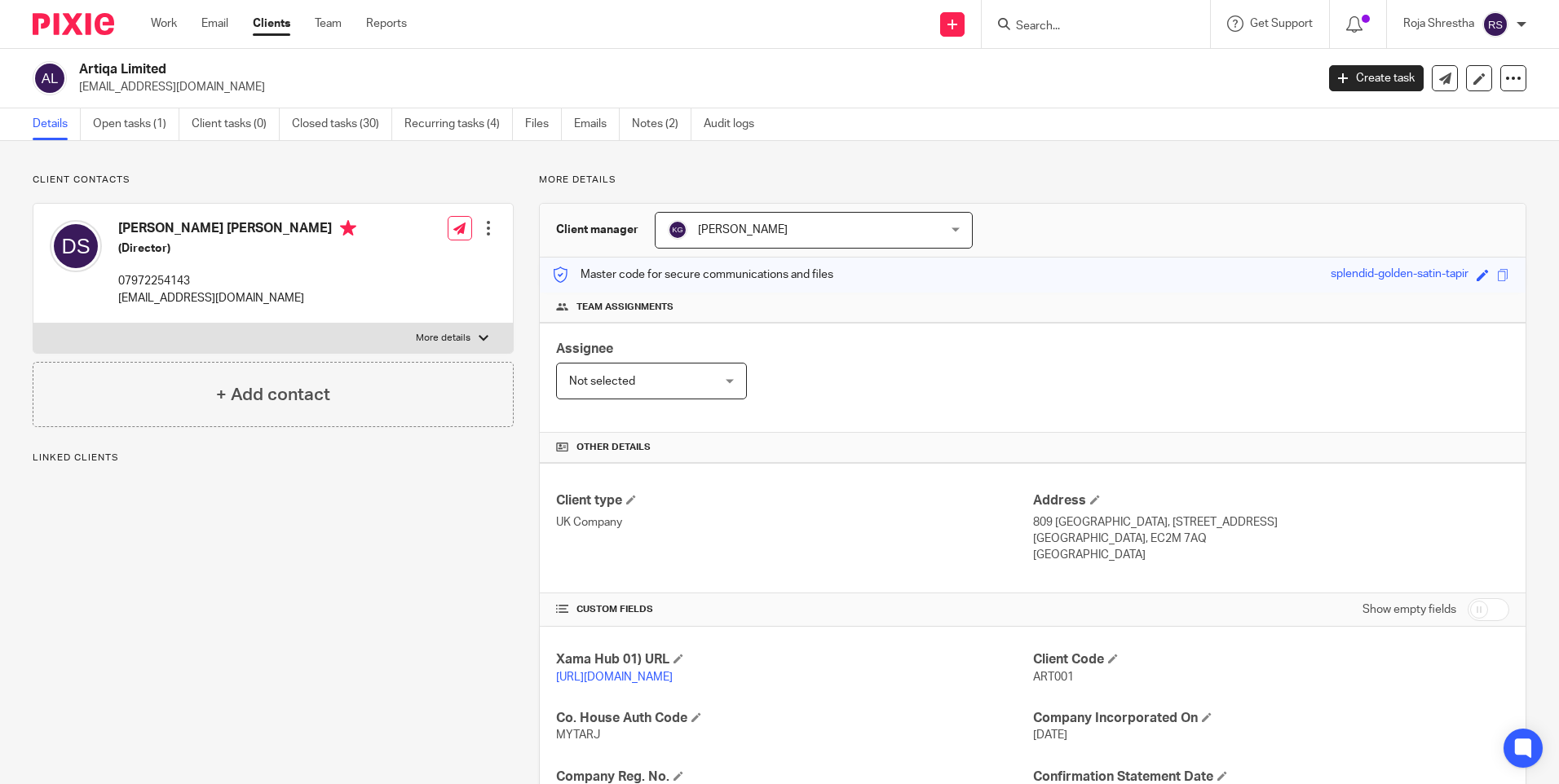
scroll to position [326, 0]
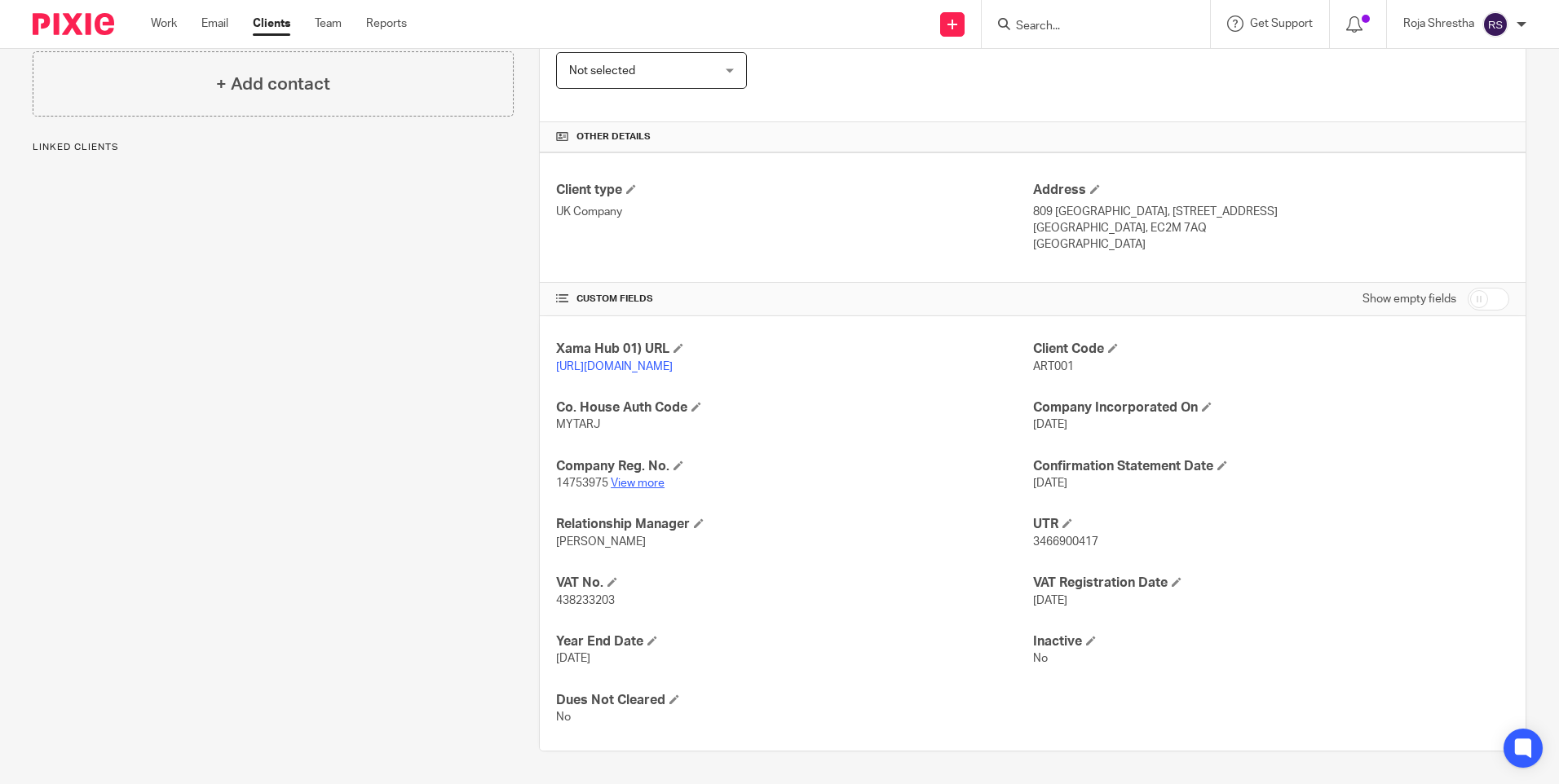
click at [629, 482] on link "View more" at bounding box center [638, 482] width 54 height 11
